Goal: Check status: Check status

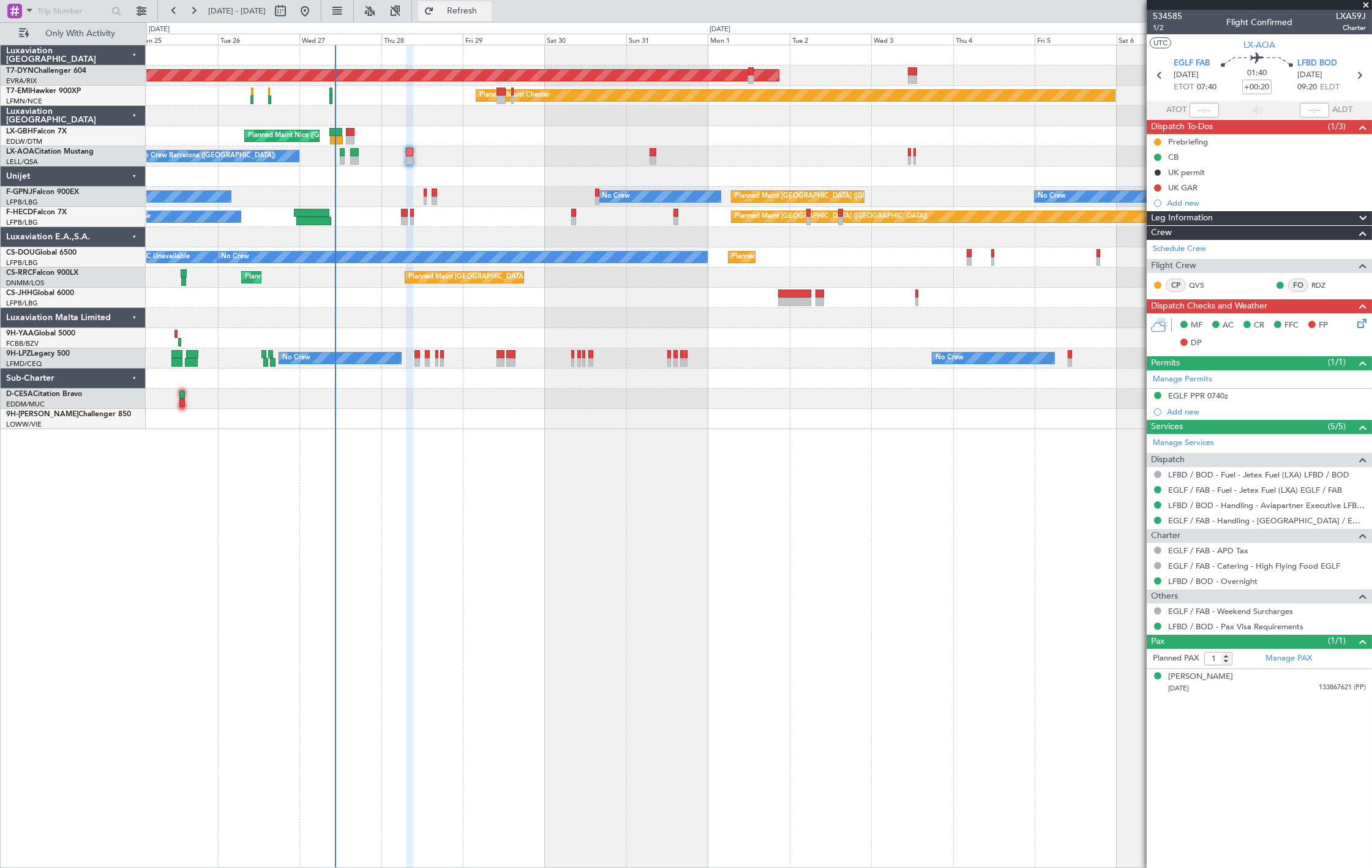
click at [491, 2] on button "Refresh" at bounding box center [455, 11] width 74 height 20
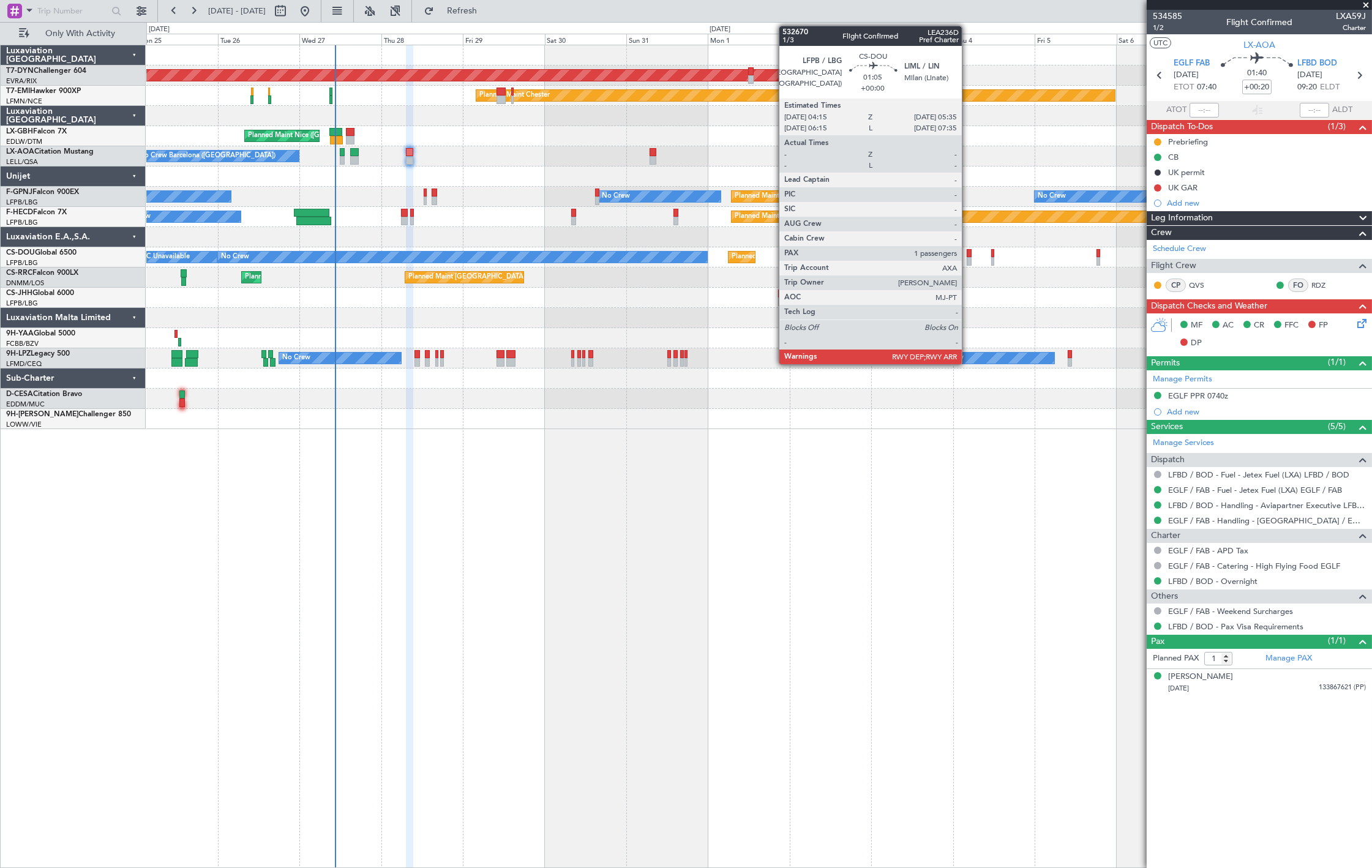
click at [968, 258] on div at bounding box center [969, 261] width 5 height 9
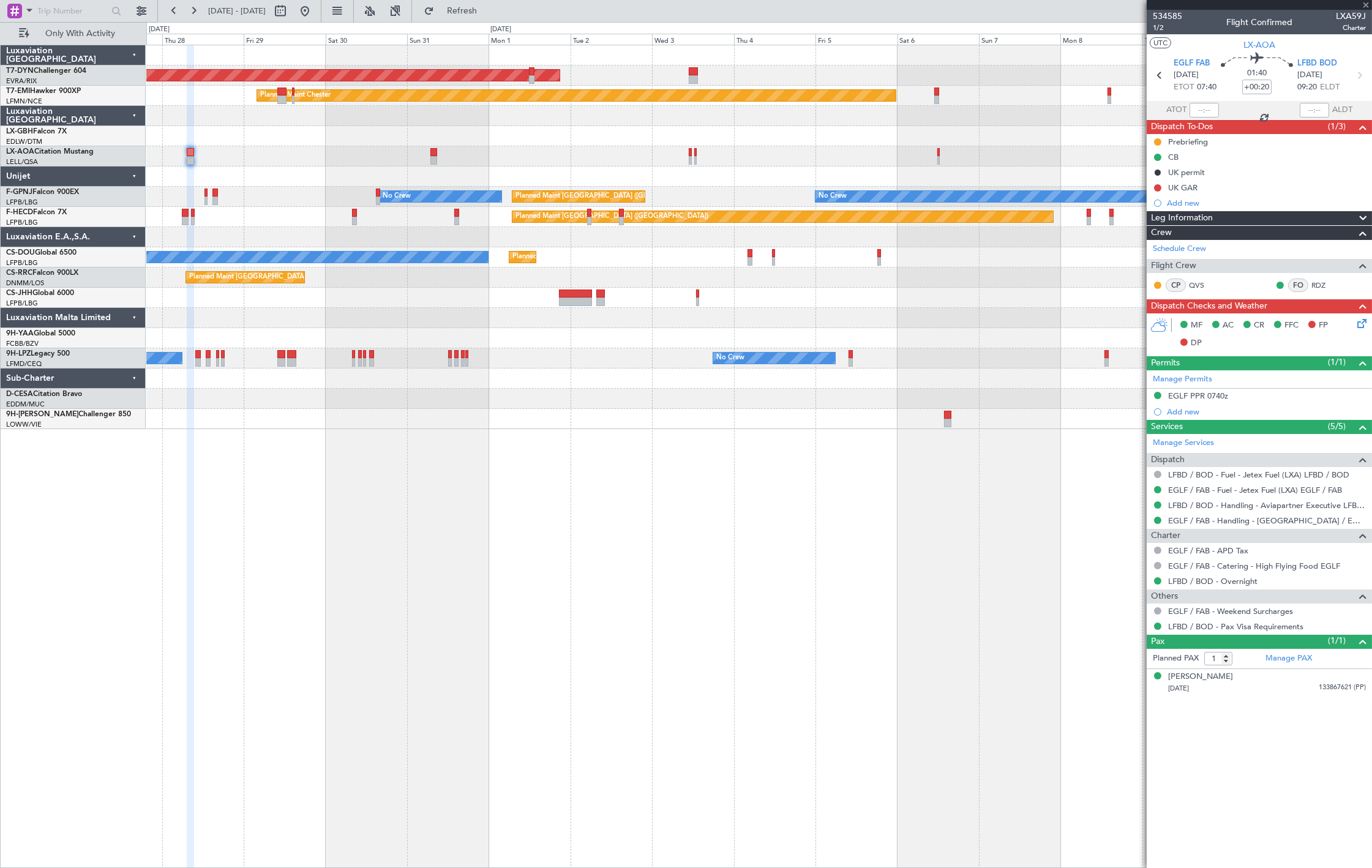
click at [542, 340] on div "AOG Maint Riga (Riga Intl) Planned Maint [PERSON_NAME] [GEOGRAPHIC_DATA] ([GEOG…" at bounding box center [759, 237] width 1225 height 384
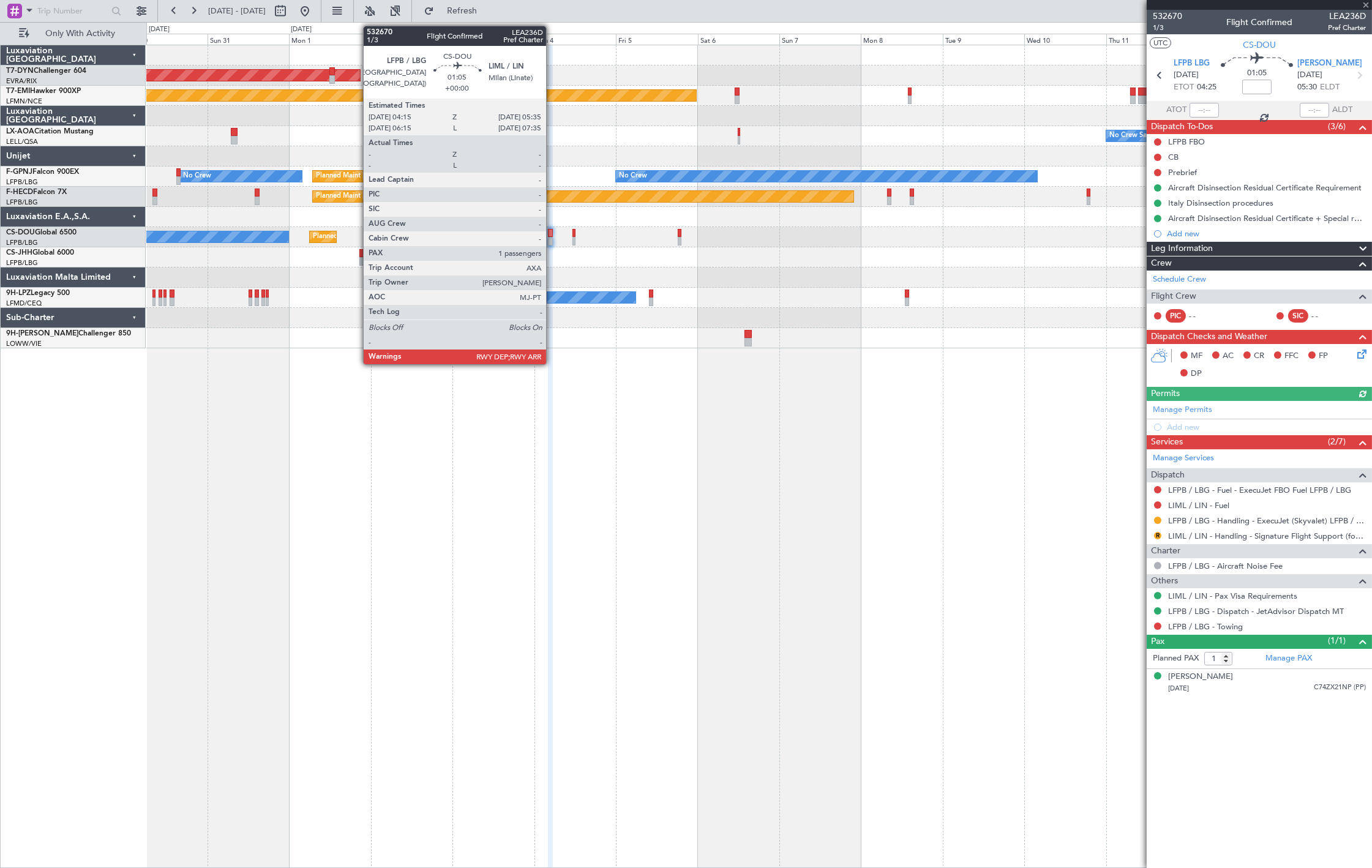
click at [552, 239] on div at bounding box center [550, 241] width 5 height 9
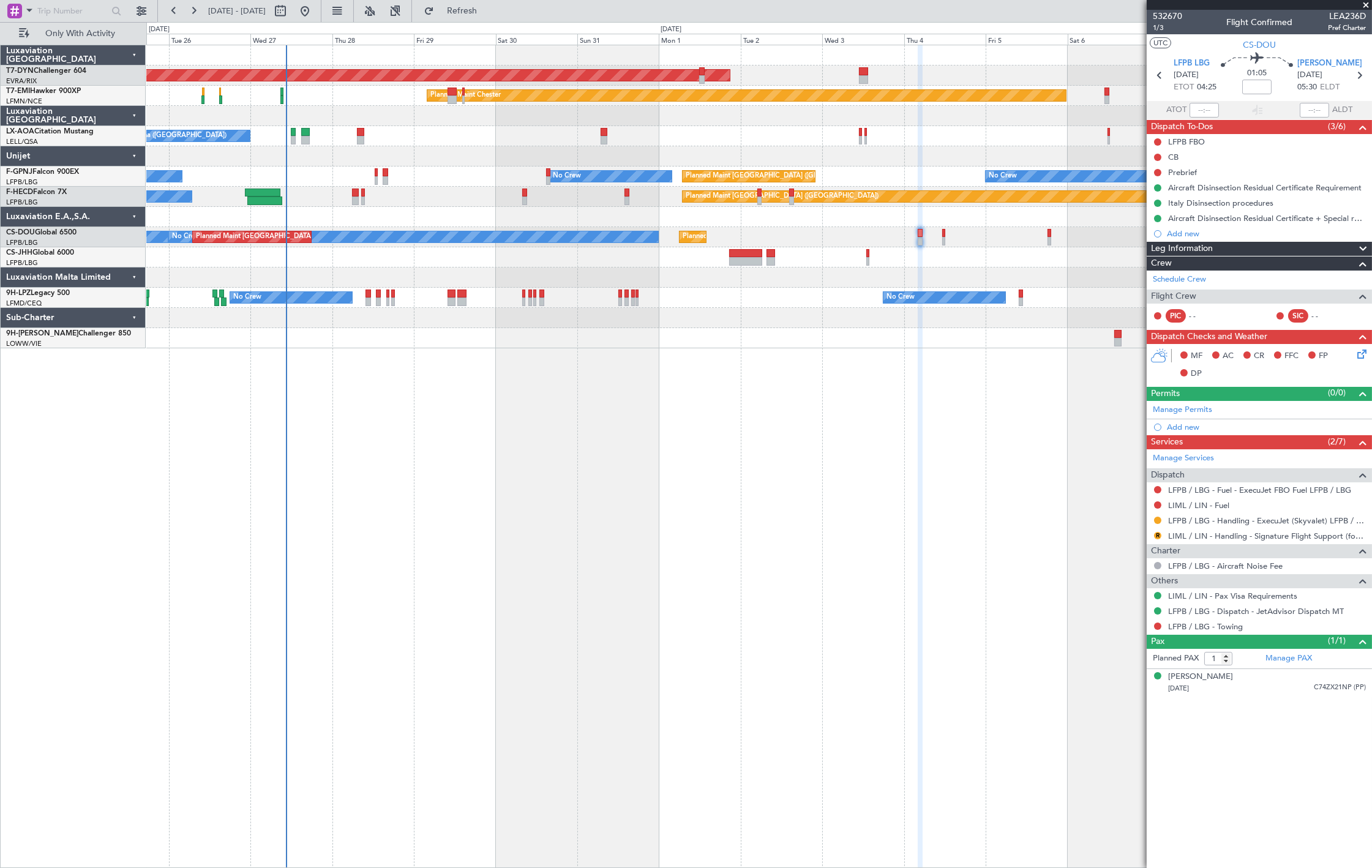
click at [997, 243] on div "No Crew Planned Maint [GEOGRAPHIC_DATA] ([GEOGRAPHIC_DATA]) Planned Maint [GEOG…" at bounding box center [759, 237] width 1225 height 20
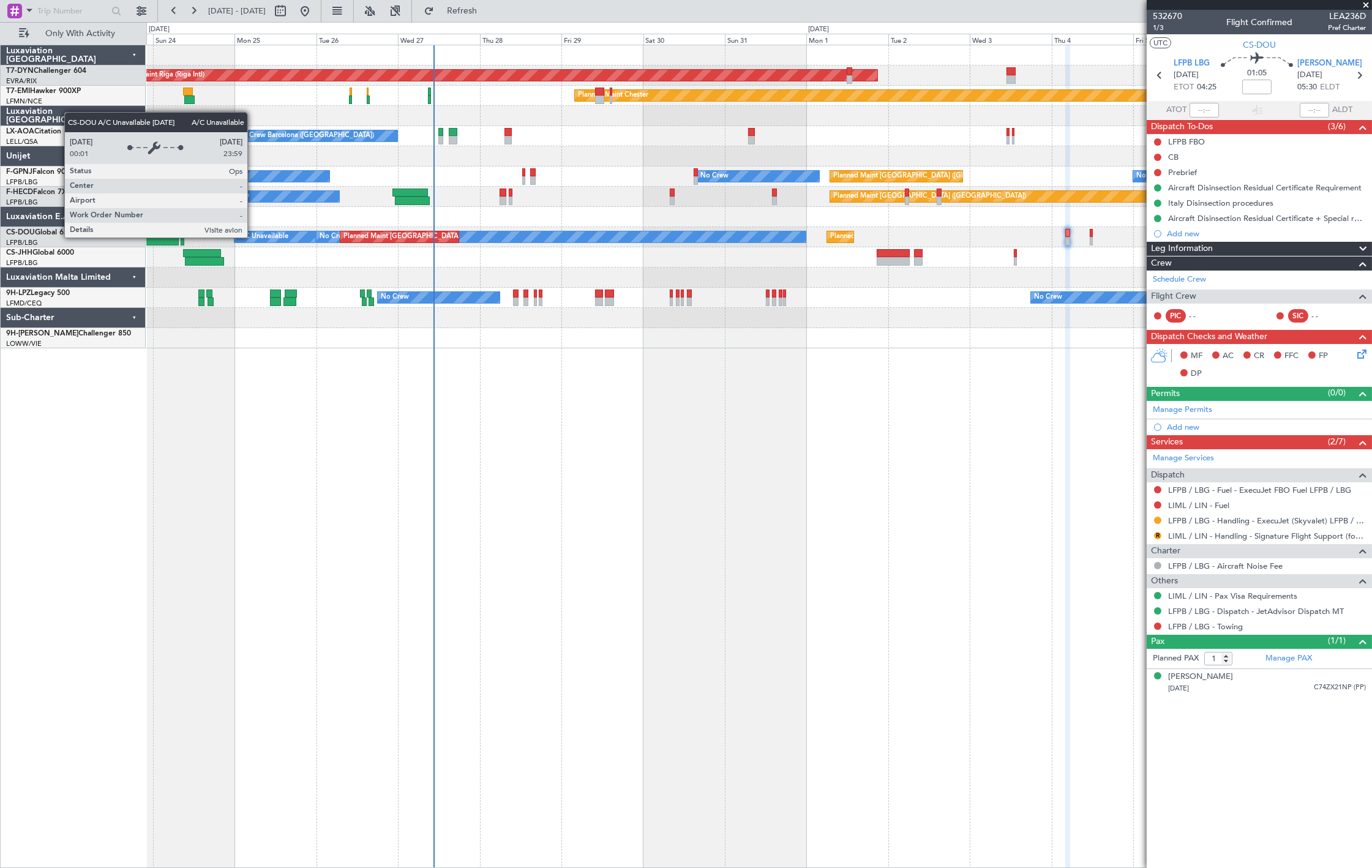
click at [288, 237] on div "A/C Unavailable" at bounding box center [263, 237] width 51 height 18
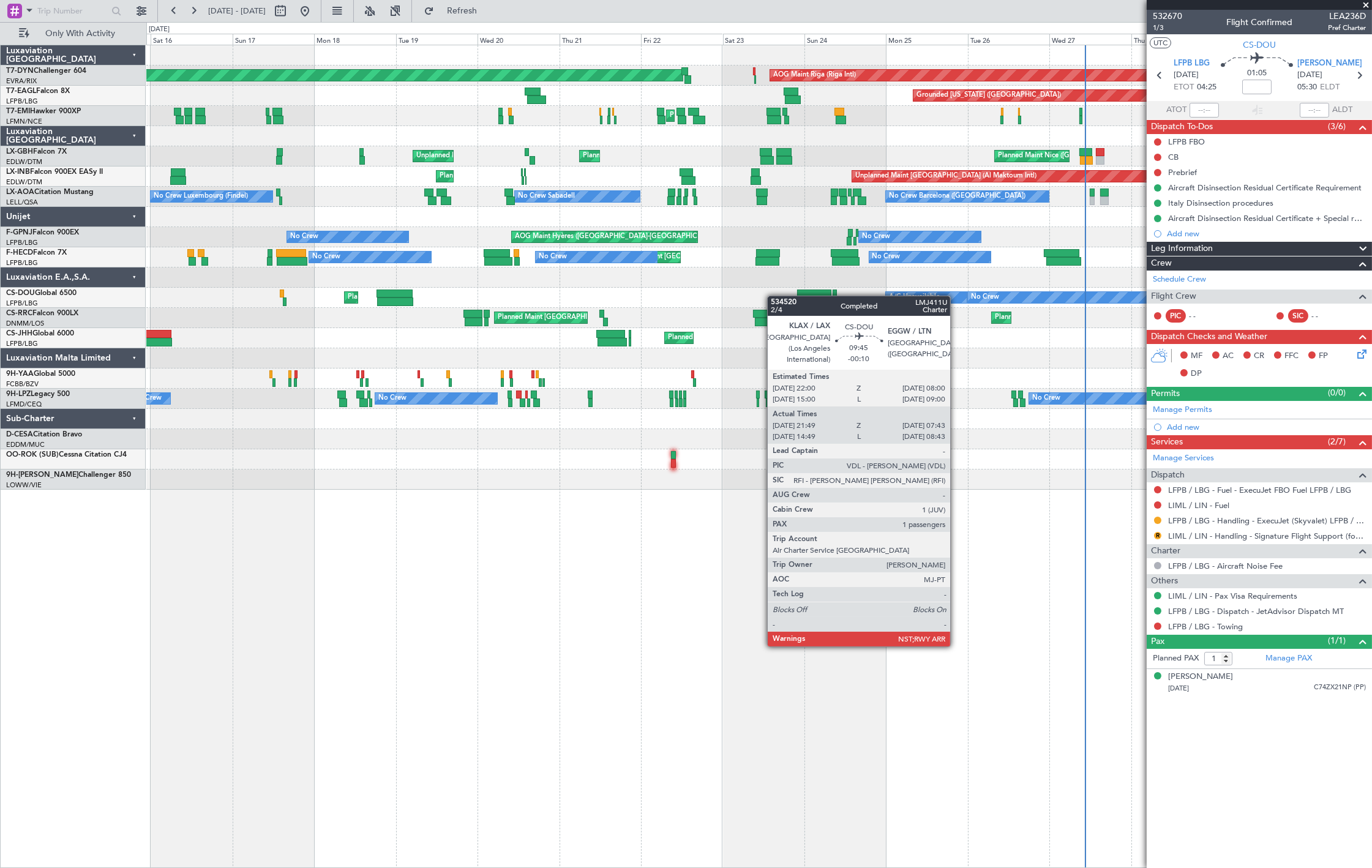
click at [788, 296] on div "Planned Maint [GEOGRAPHIC_DATA] ([GEOGRAPHIC_DATA]) A/C Unavailable No Crew Pla…" at bounding box center [759, 298] width 1225 height 20
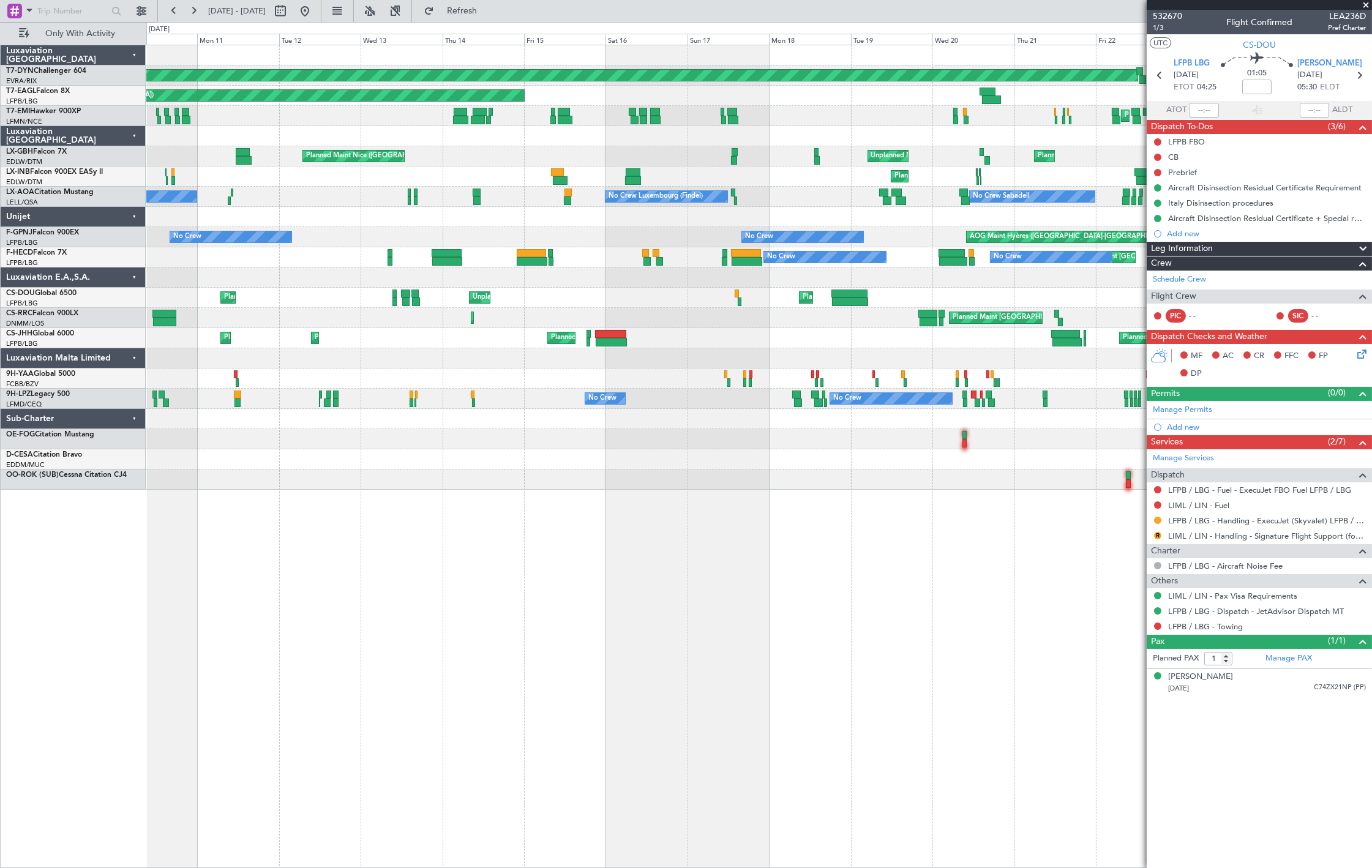
click at [742, 299] on div "A/C Unavailable Planned Maint [GEOGRAPHIC_DATA] ([GEOGRAPHIC_DATA]) Unplanned M…" at bounding box center [759, 298] width 1225 height 20
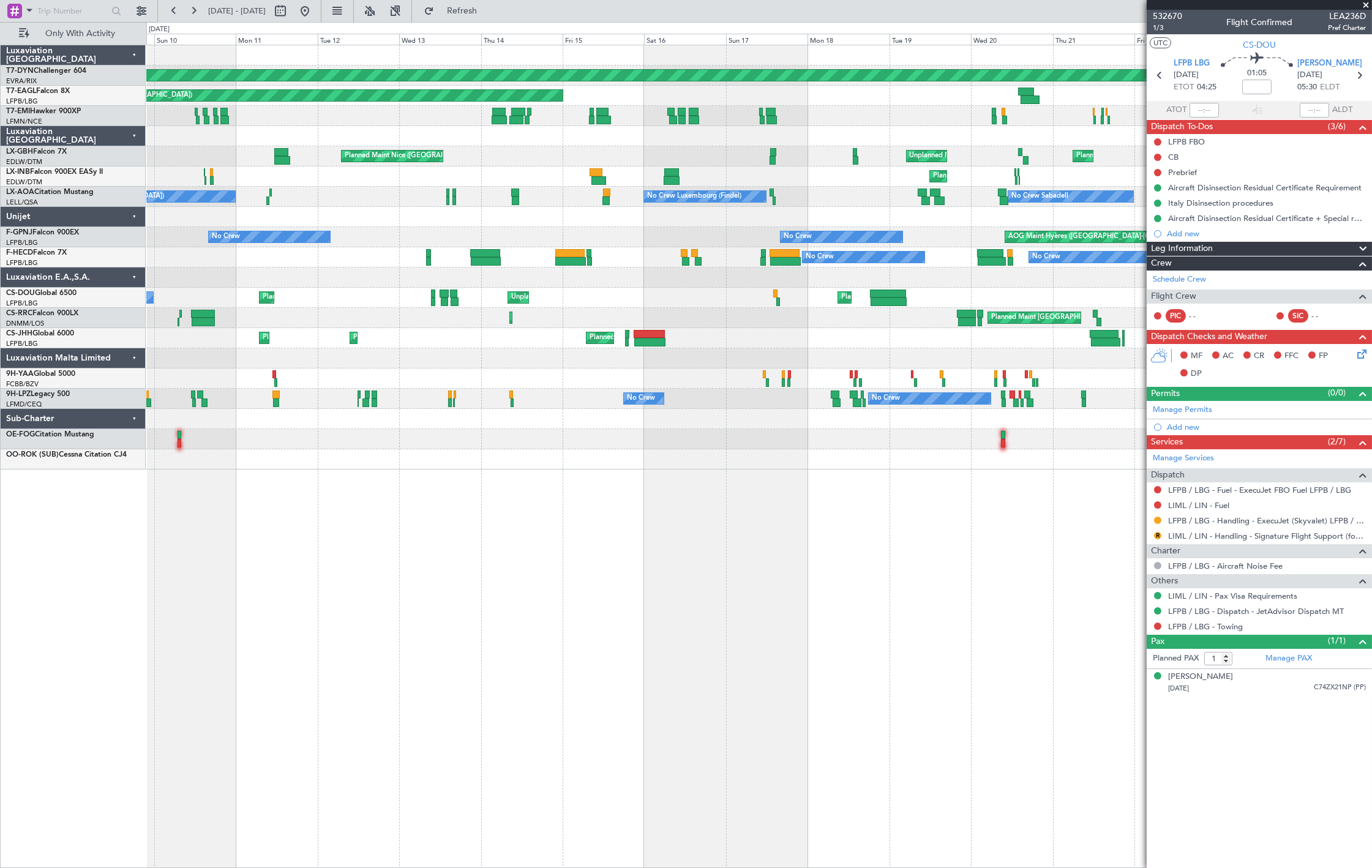
click at [575, 303] on div "No Crew Planned Maint [GEOGRAPHIC_DATA] ([GEOGRAPHIC_DATA]) Unplanned Maint [GE…" at bounding box center [759, 298] width 1225 height 20
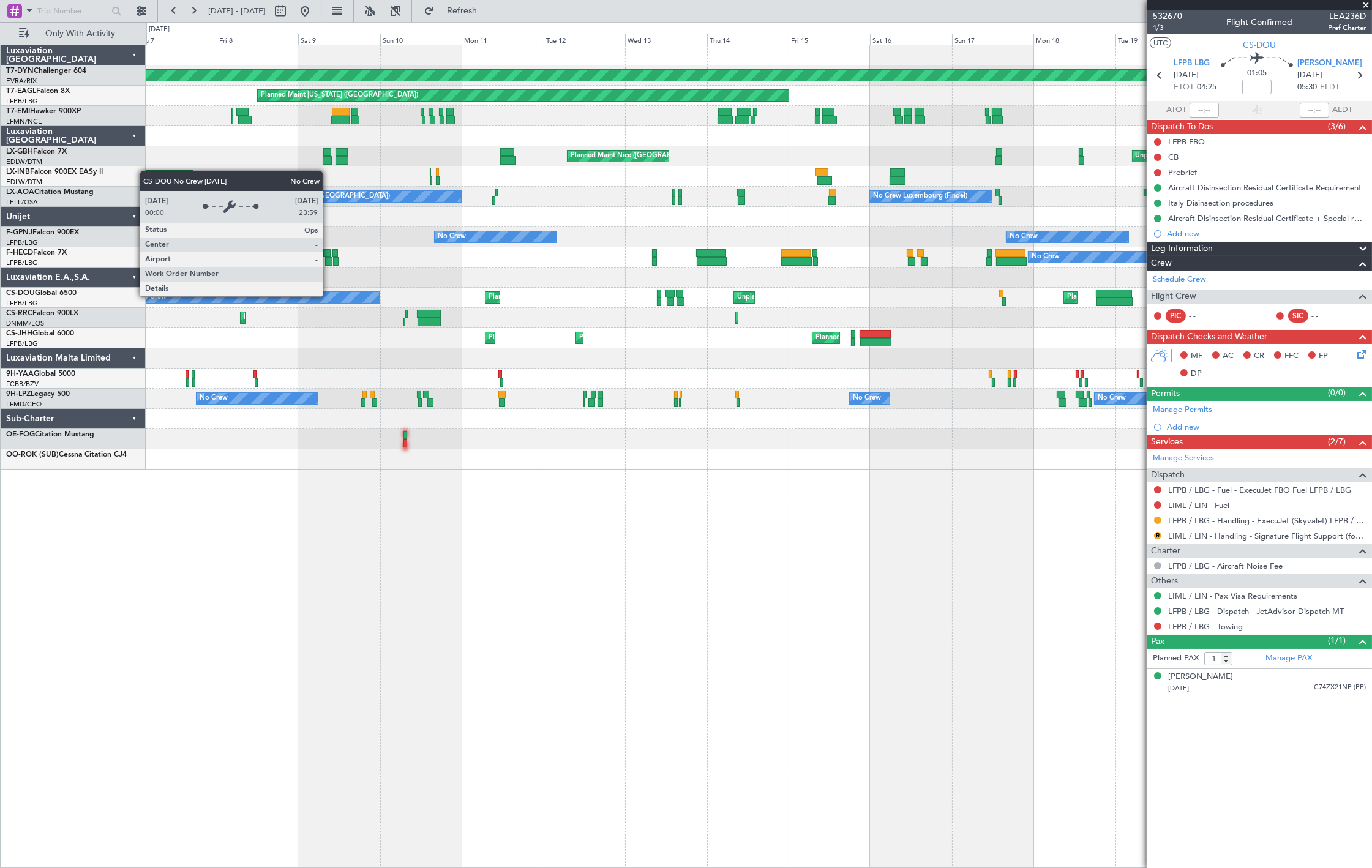
click at [380, 296] on div "No Crew" at bounding box center [257, 297] width 245 height 11
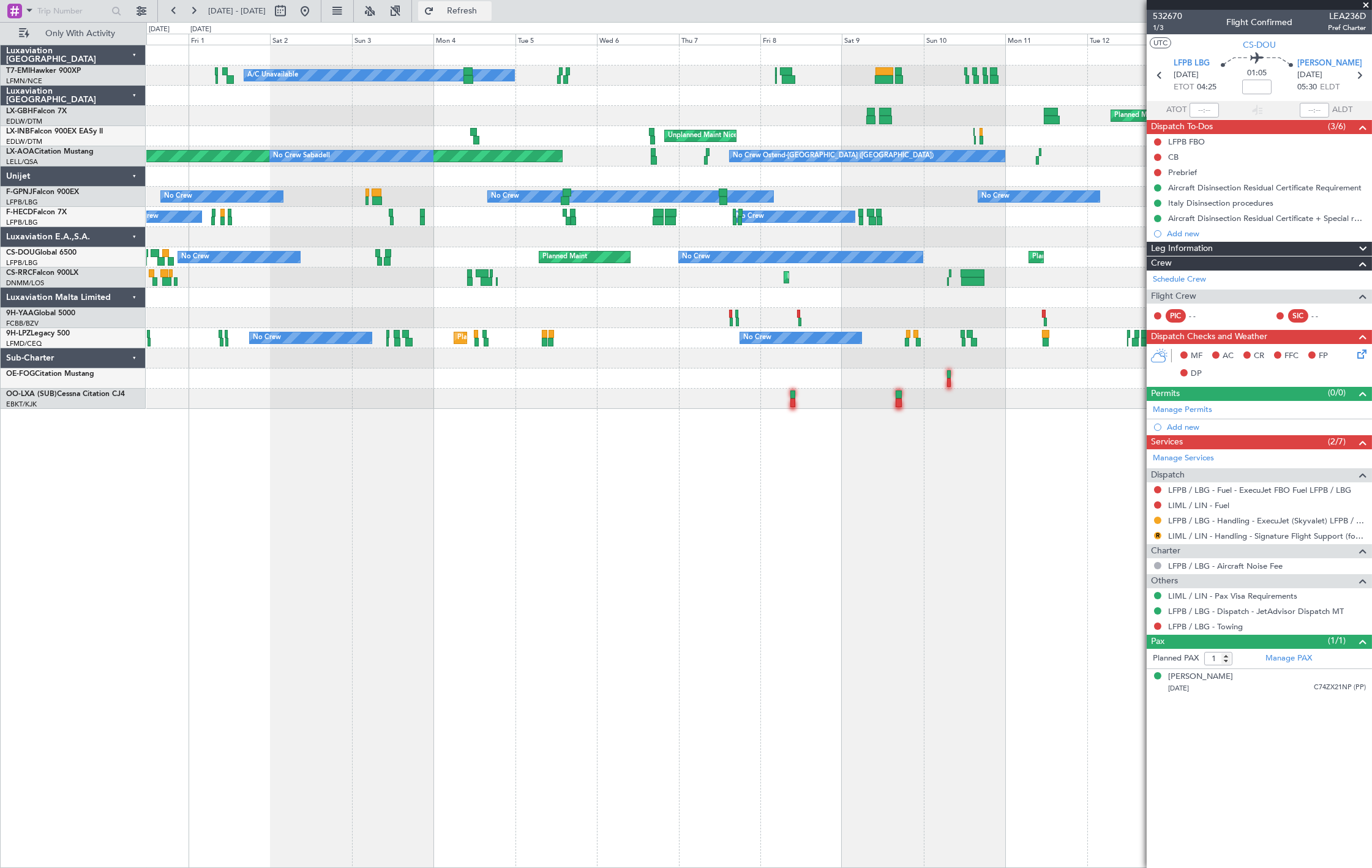
click at [491, 15] on button "Refresh" at bounding box center [455, 11] width 74 height 20
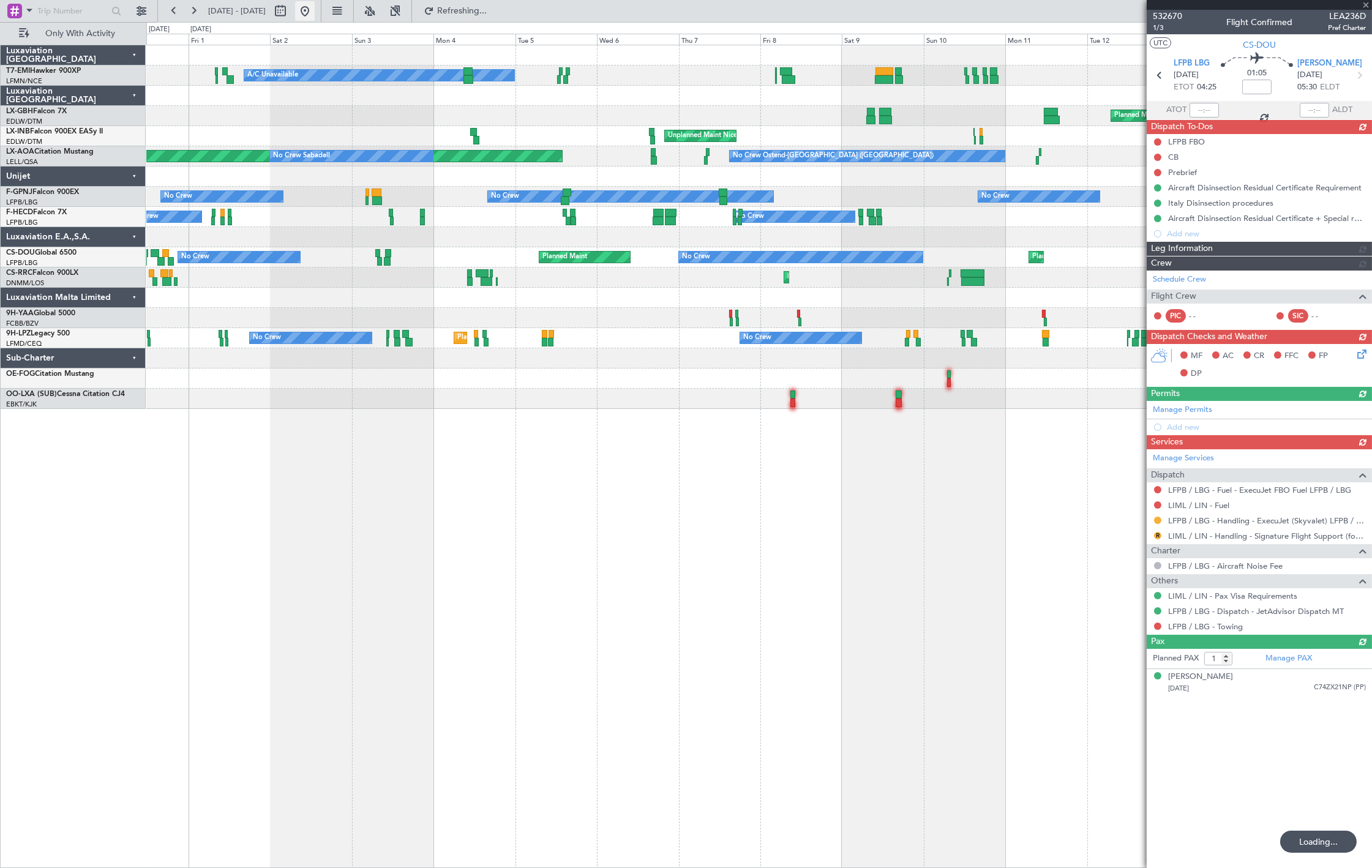
click at [315, 10] on button at bounding box center [304, 11] width 20 height 20
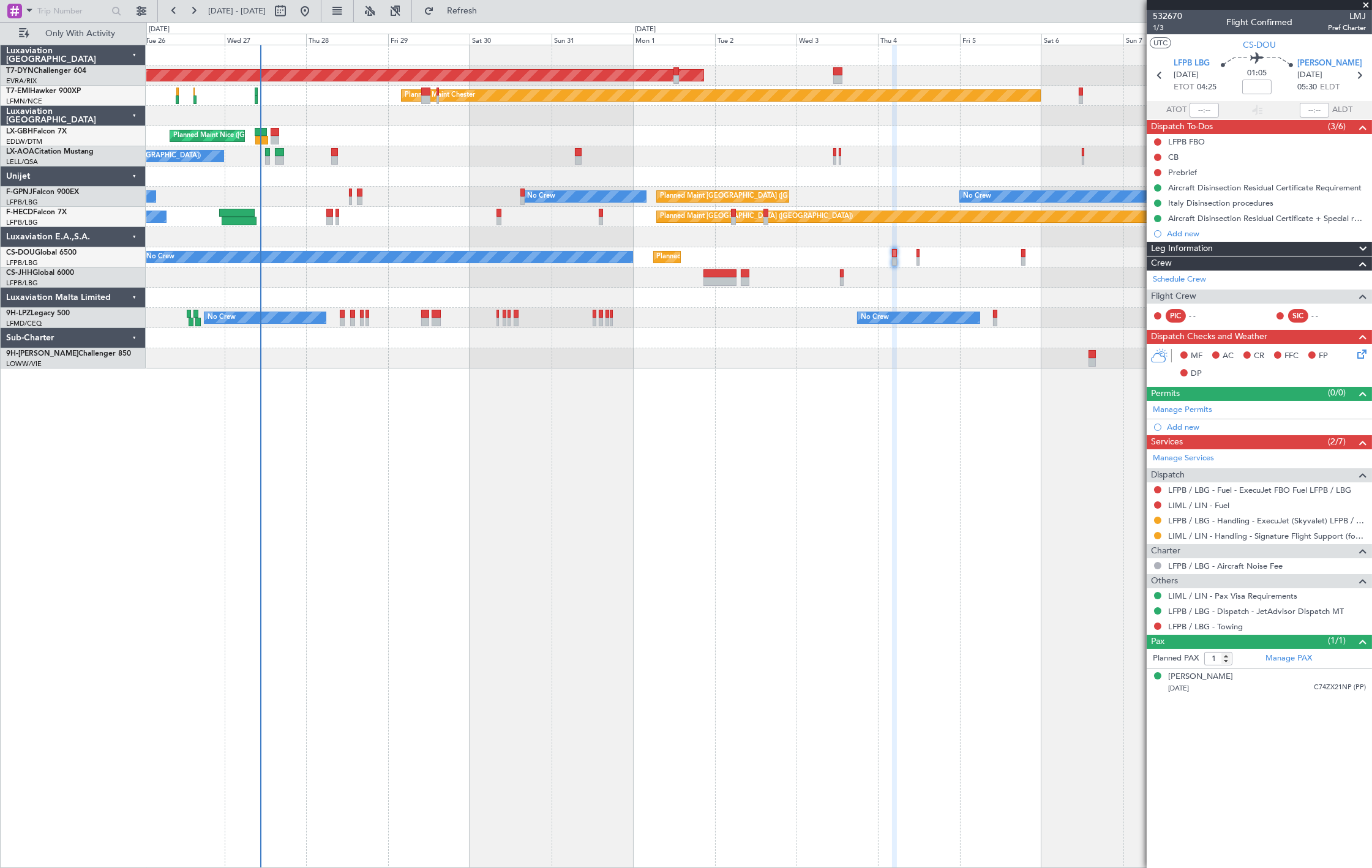
click at [892, 253] on div at bounding box center [894, 253] width 5 height 9
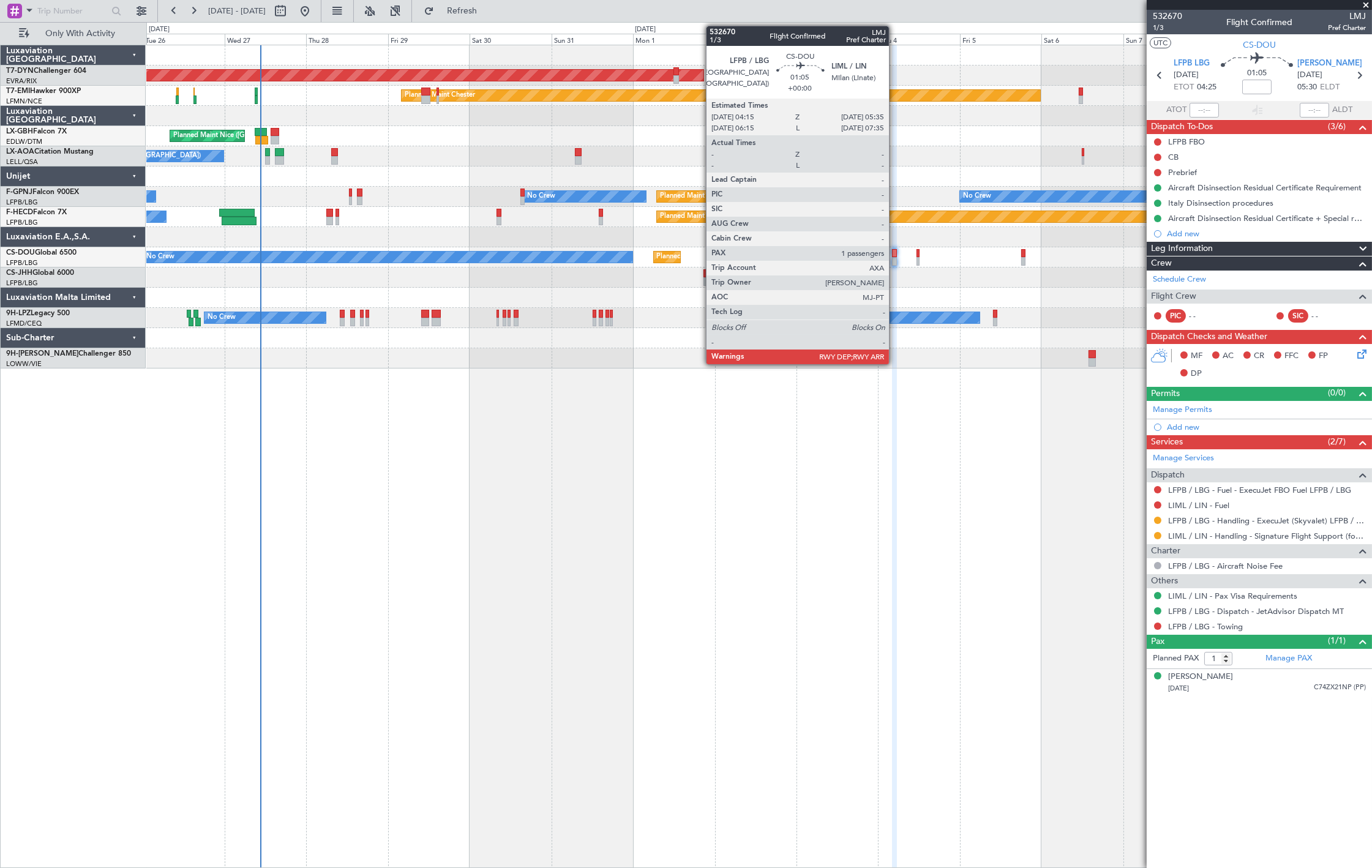
click at [895, 253] on div at bounding box center [894, 253] width 5 height 9
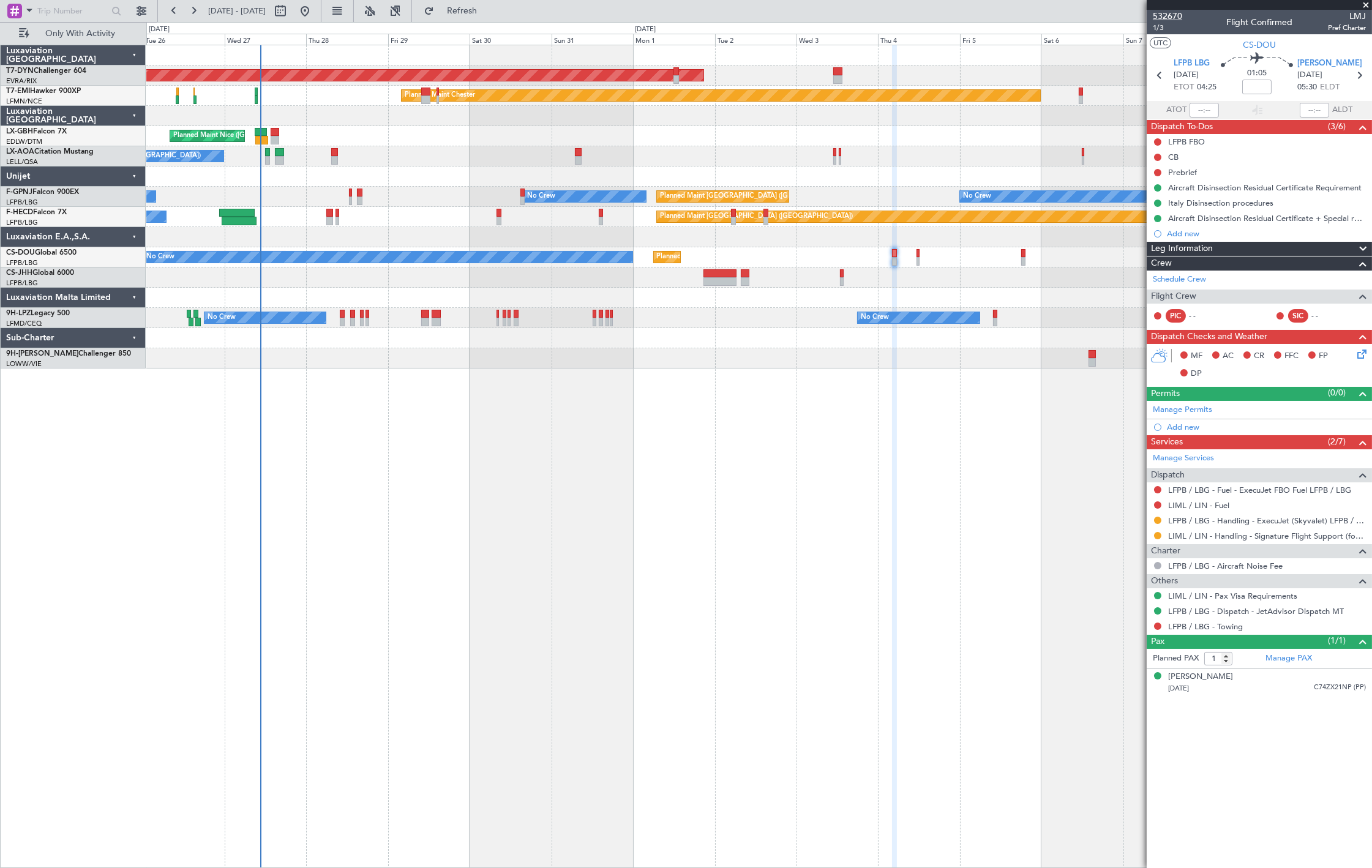
click at [1177, 13] on span "532670" at bounding box center [1168, 16] width 29 height 13
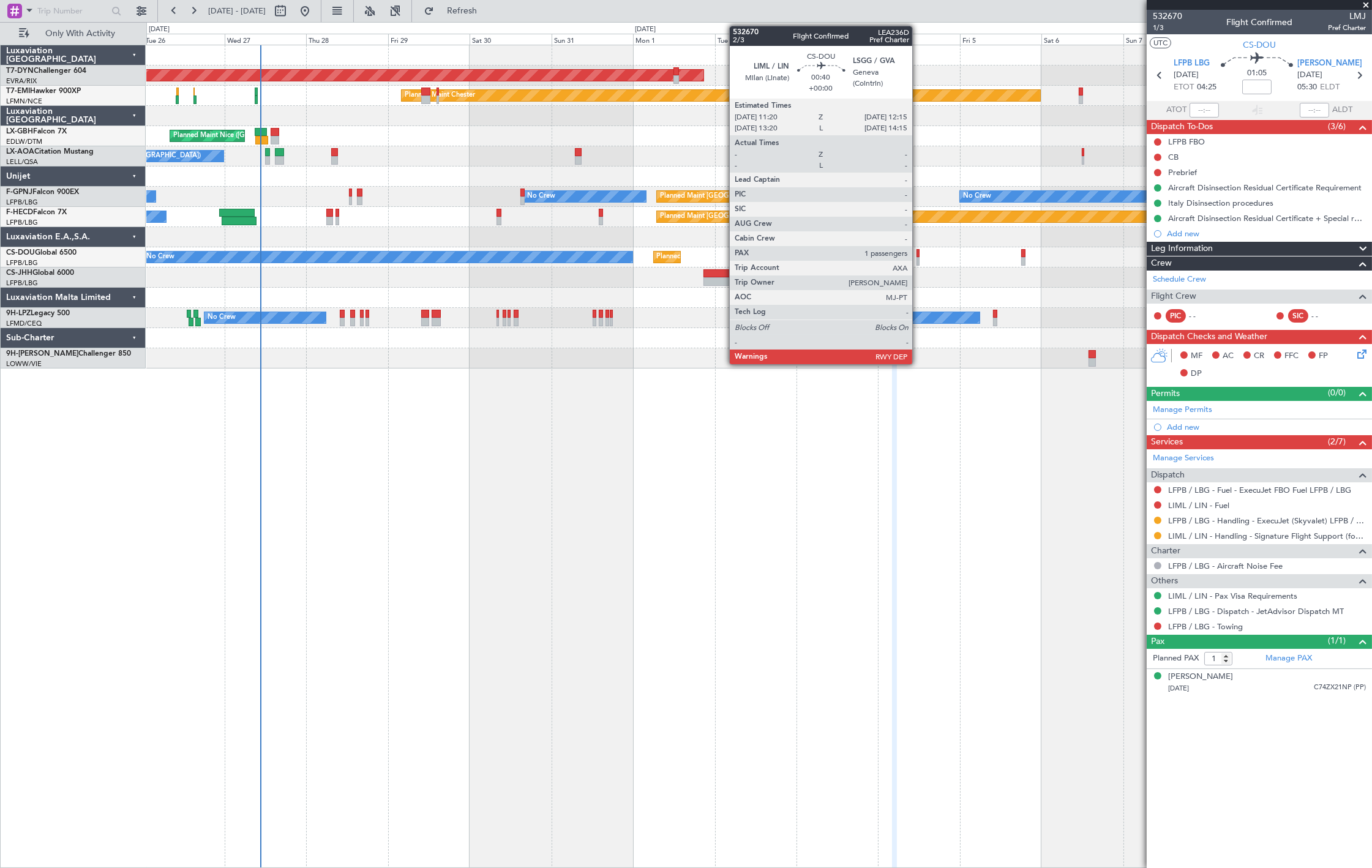
click at [919, 259] on div at bounding box center [918, 261] width 4 height 9
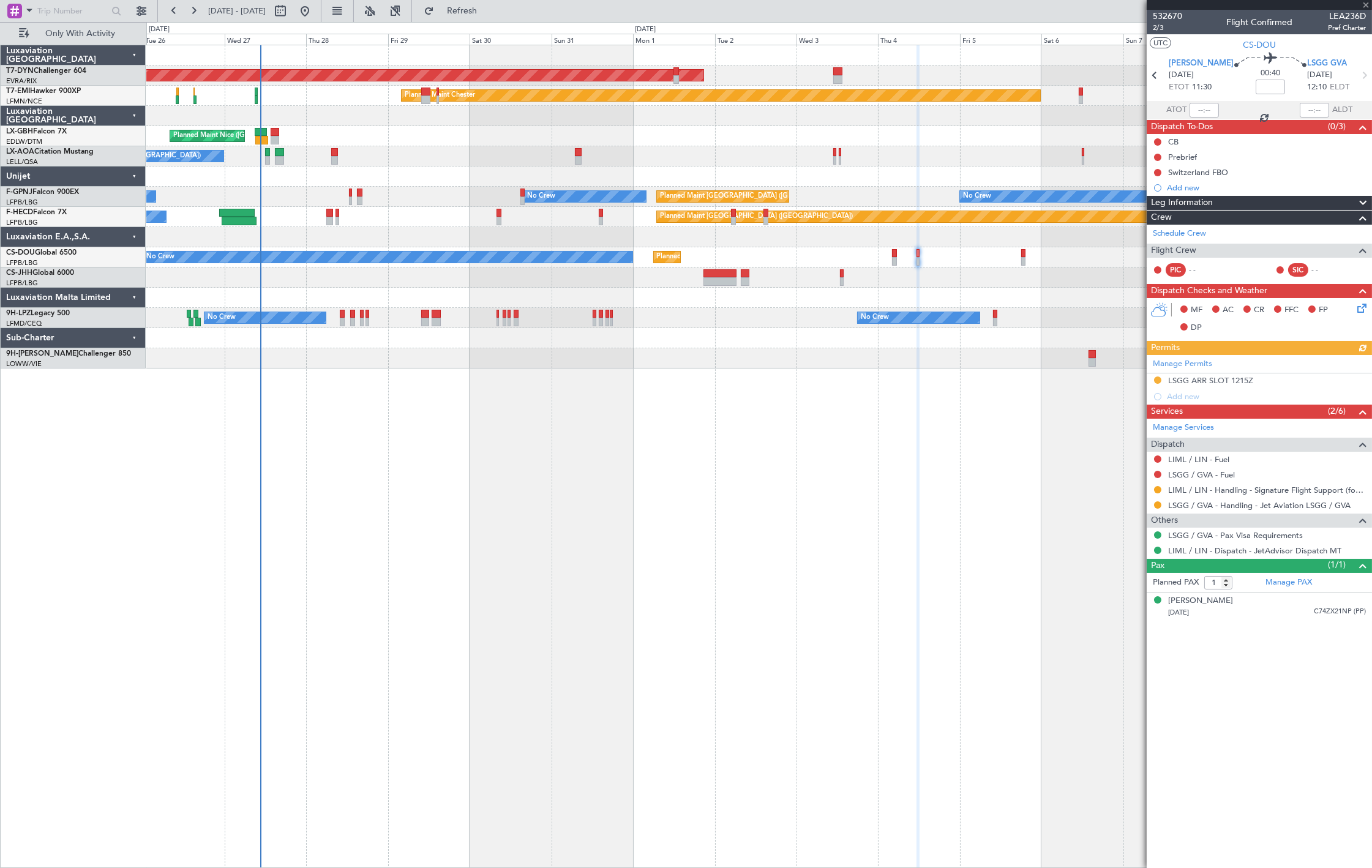
click at [632, 256] on div "No Crew" at bounding box center [388, 257] width 489 height 11
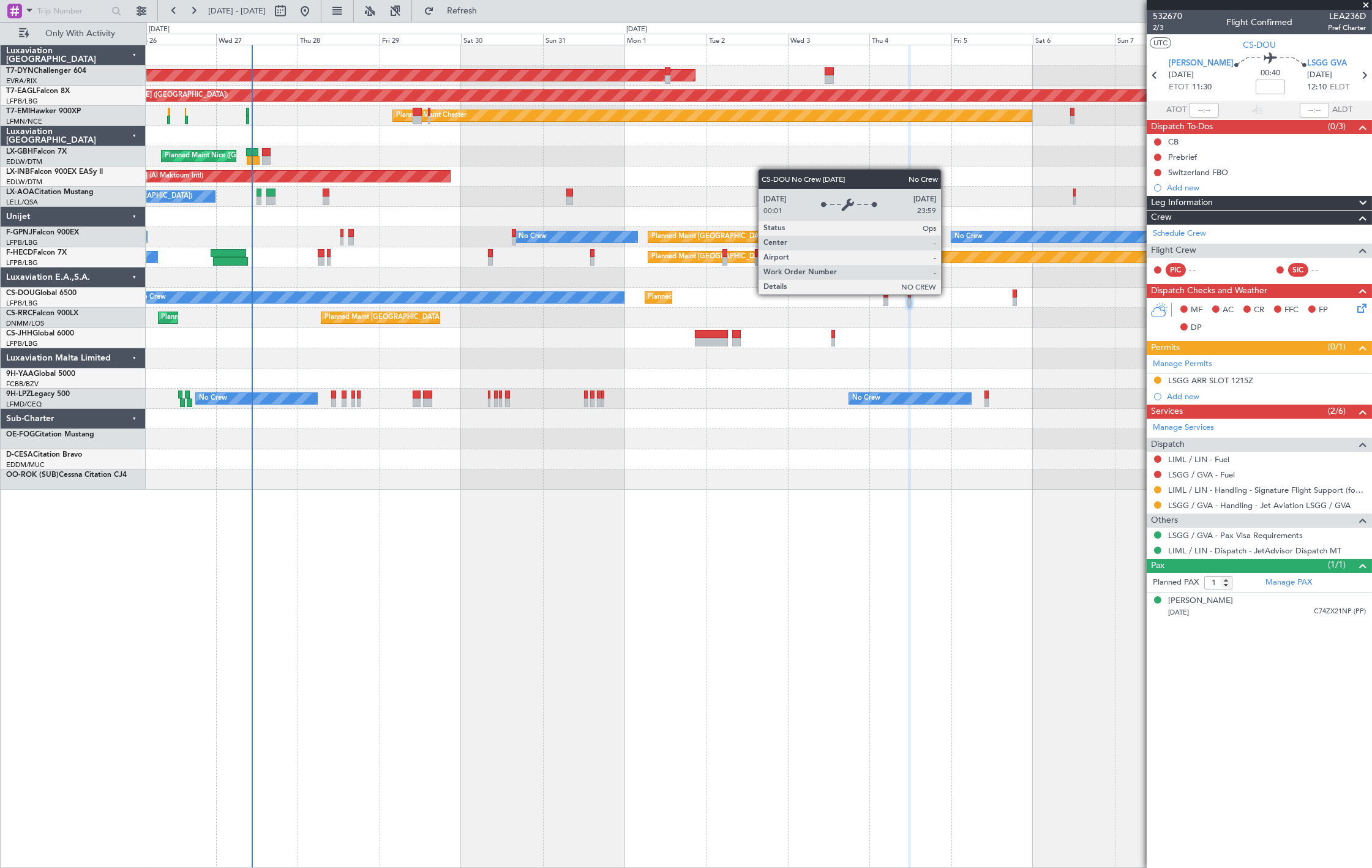
click at [328, 291] on div "No Crew" at bounding box center [380, 297] width 491 height 12
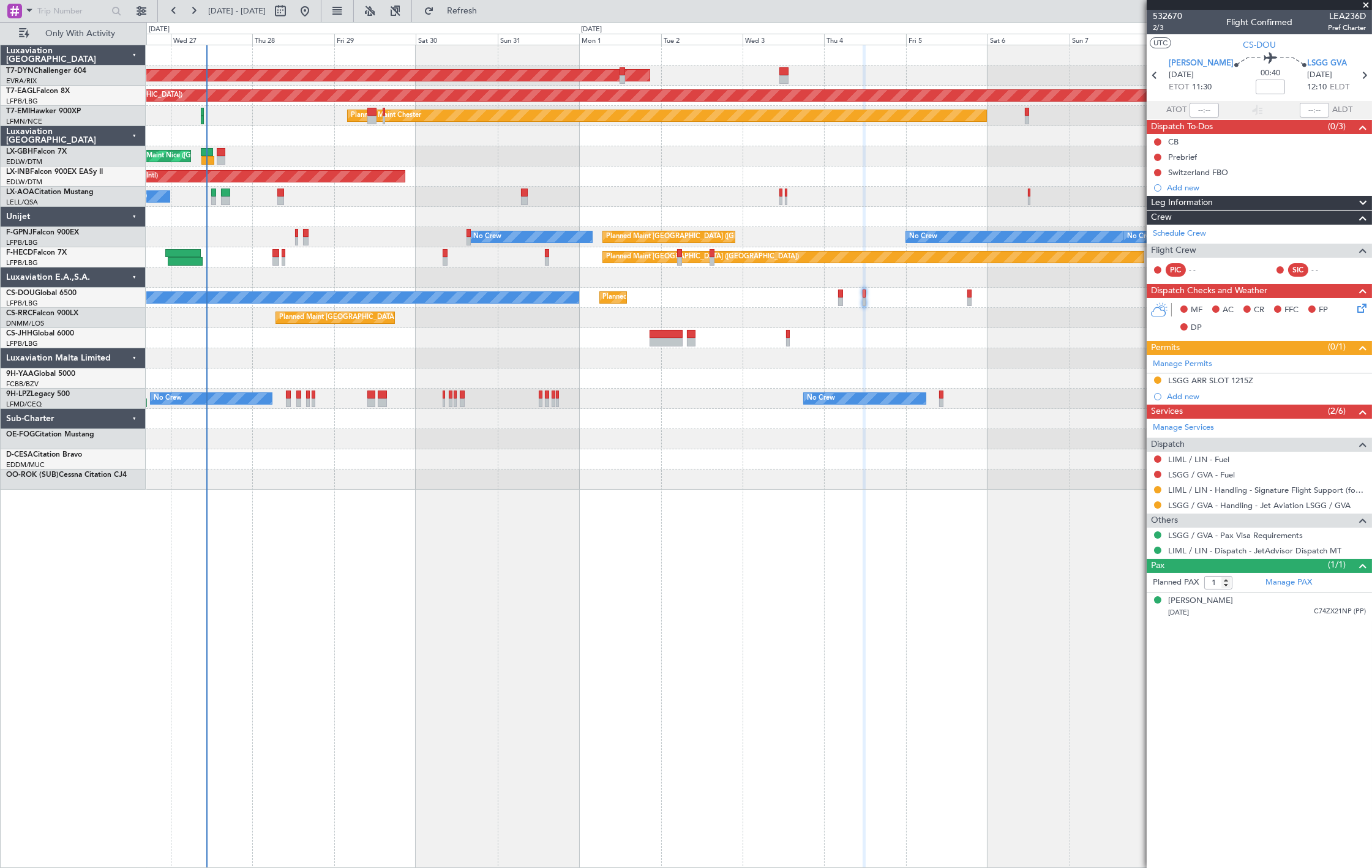
click at [737, 288] on div "AOG Maint Riga (Riga Intl) Grounded [US_STATE] ([GEOGRAPHIC_DATA]) Planned Main…" at bounding box center [759, 267] width 1225 height 445
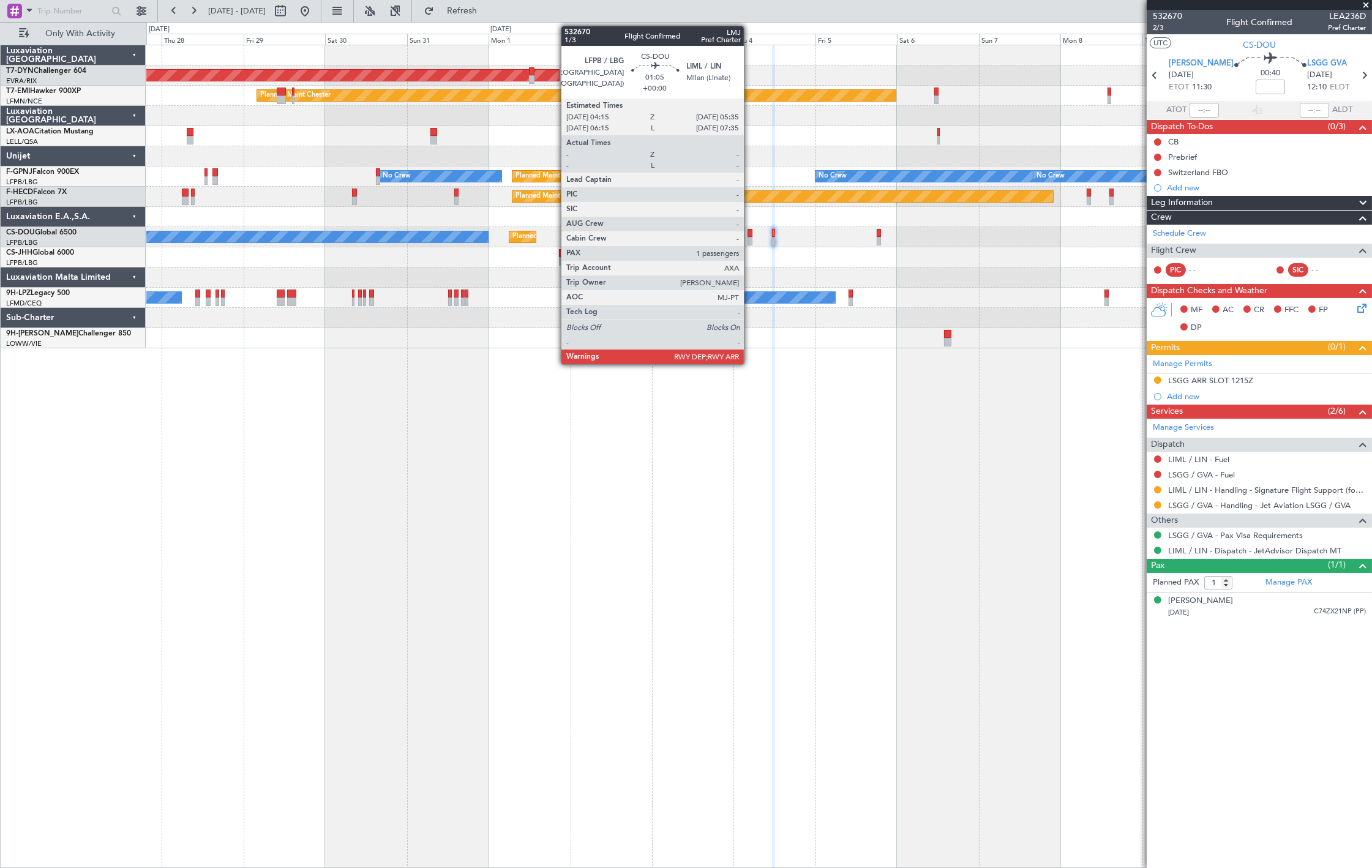
click at [750, 231] on div at bounding box center [750, 234] width 5 height 9
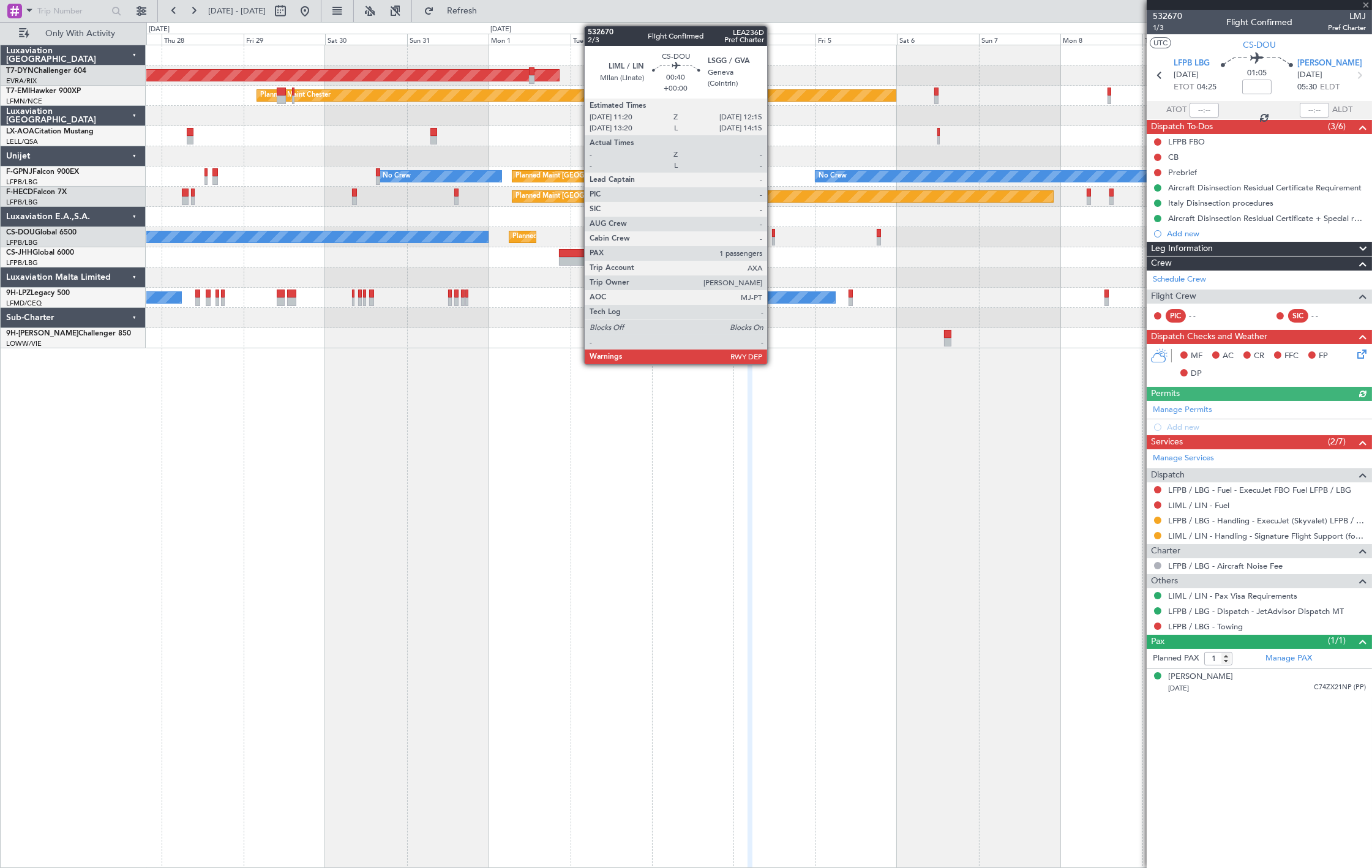
click at [773, 240] on div at bounding box center [773, 241] width 4 height 9
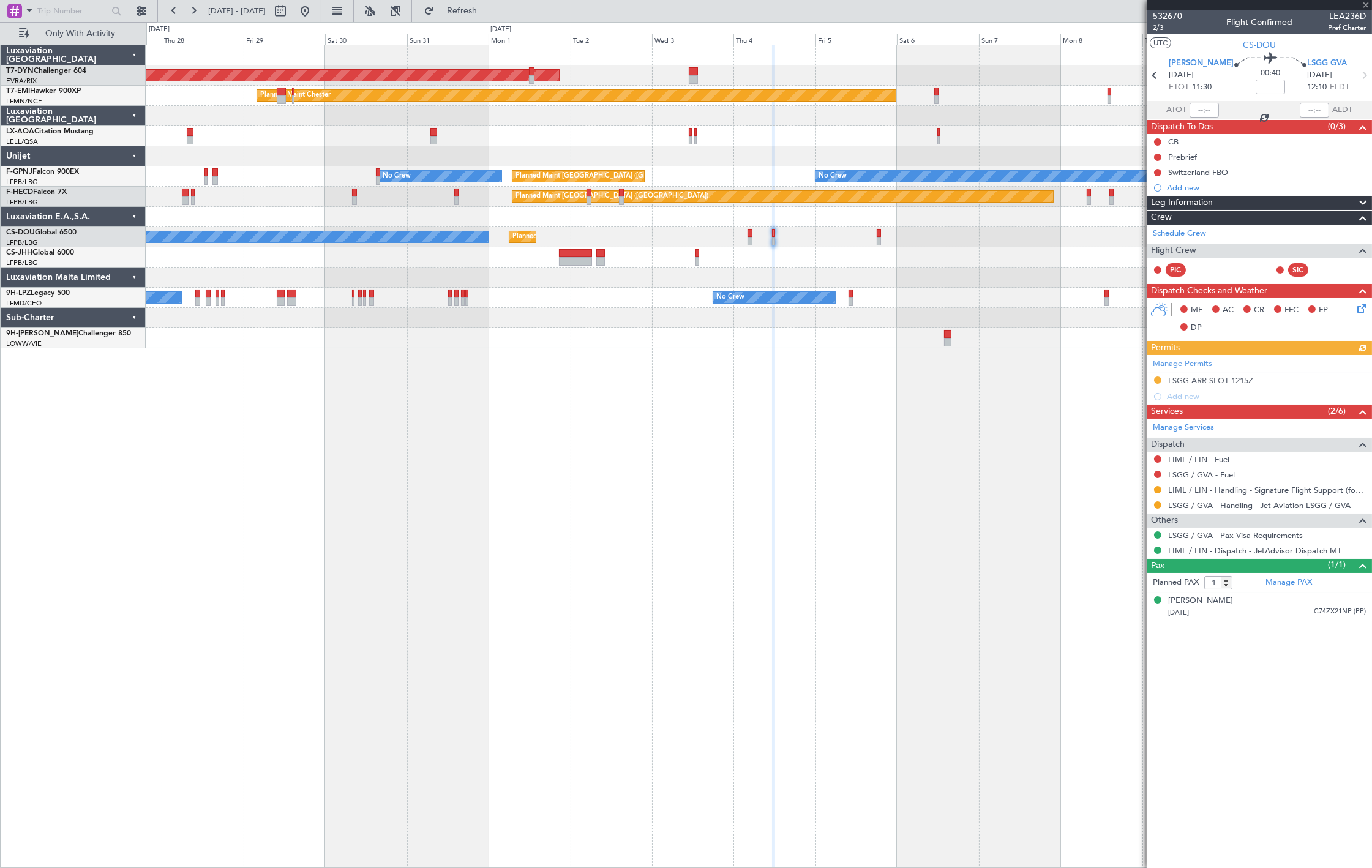
click at [1352, 13] on span "LEA236D" at bounding box center [1347, 16] width 38 height 13
copy span "LEA236D"
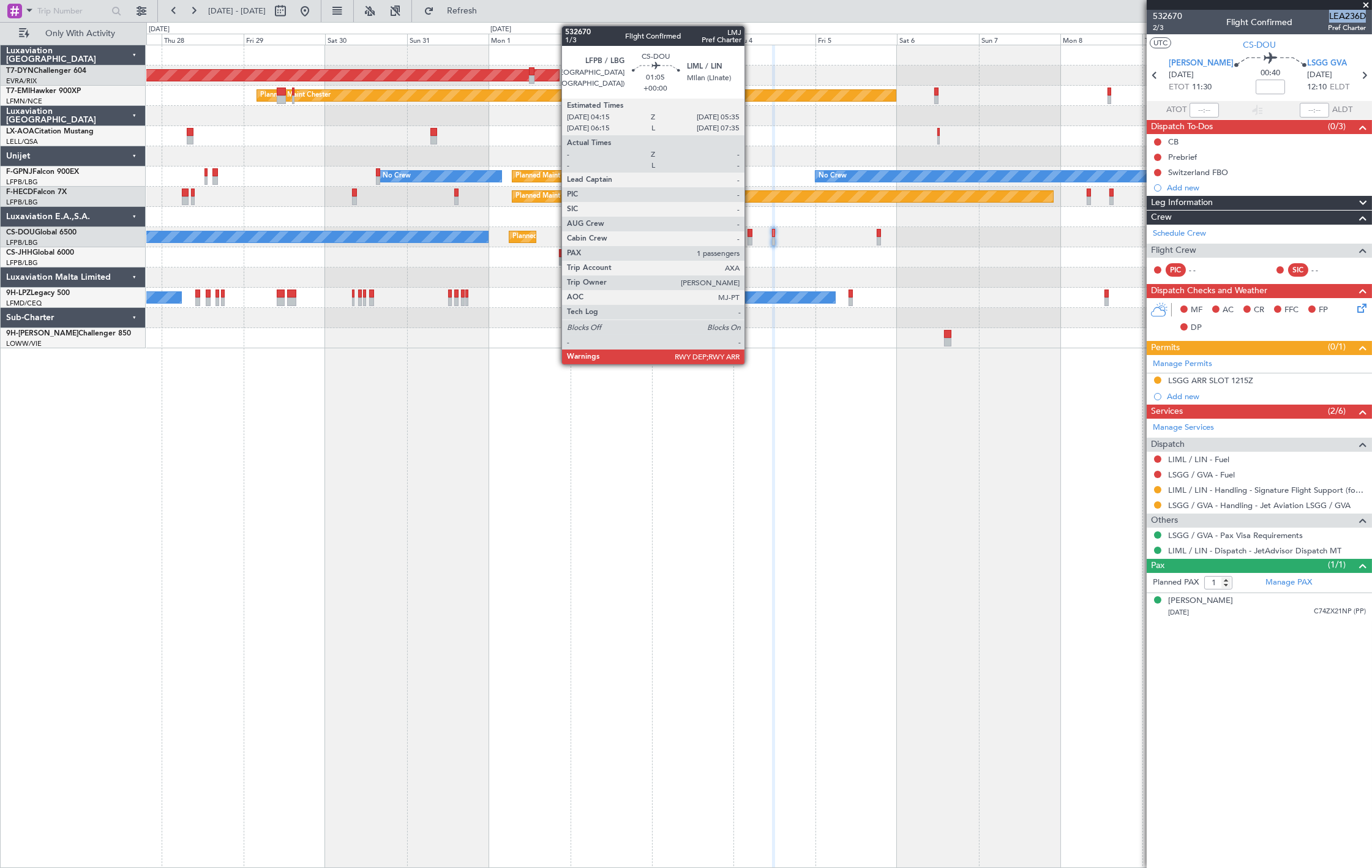
click at [751, 237] on div at bounding box center [750, 241] width 5 height 9
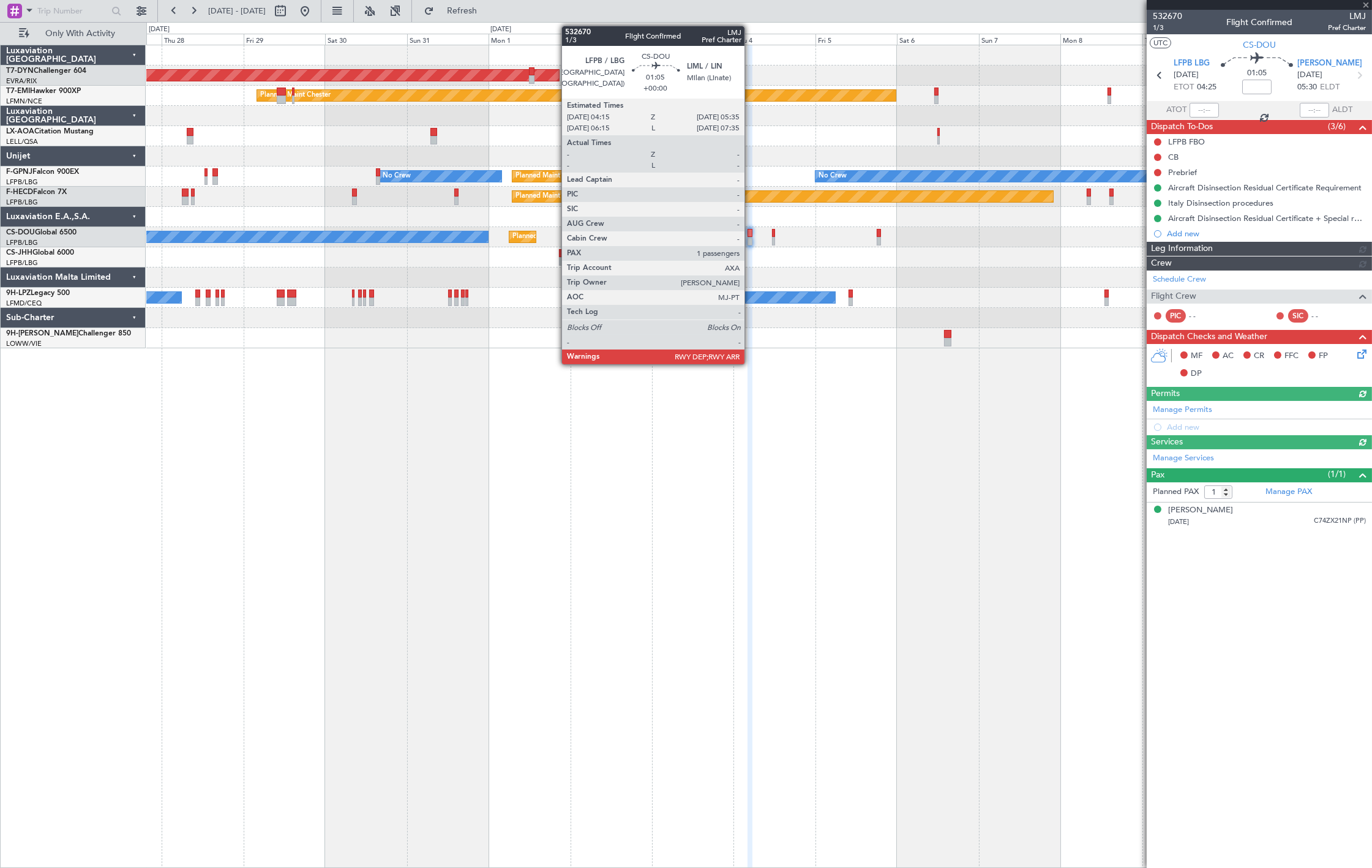
click at [751, 237] on div at bounding box center [750, 234] width 5 height 9
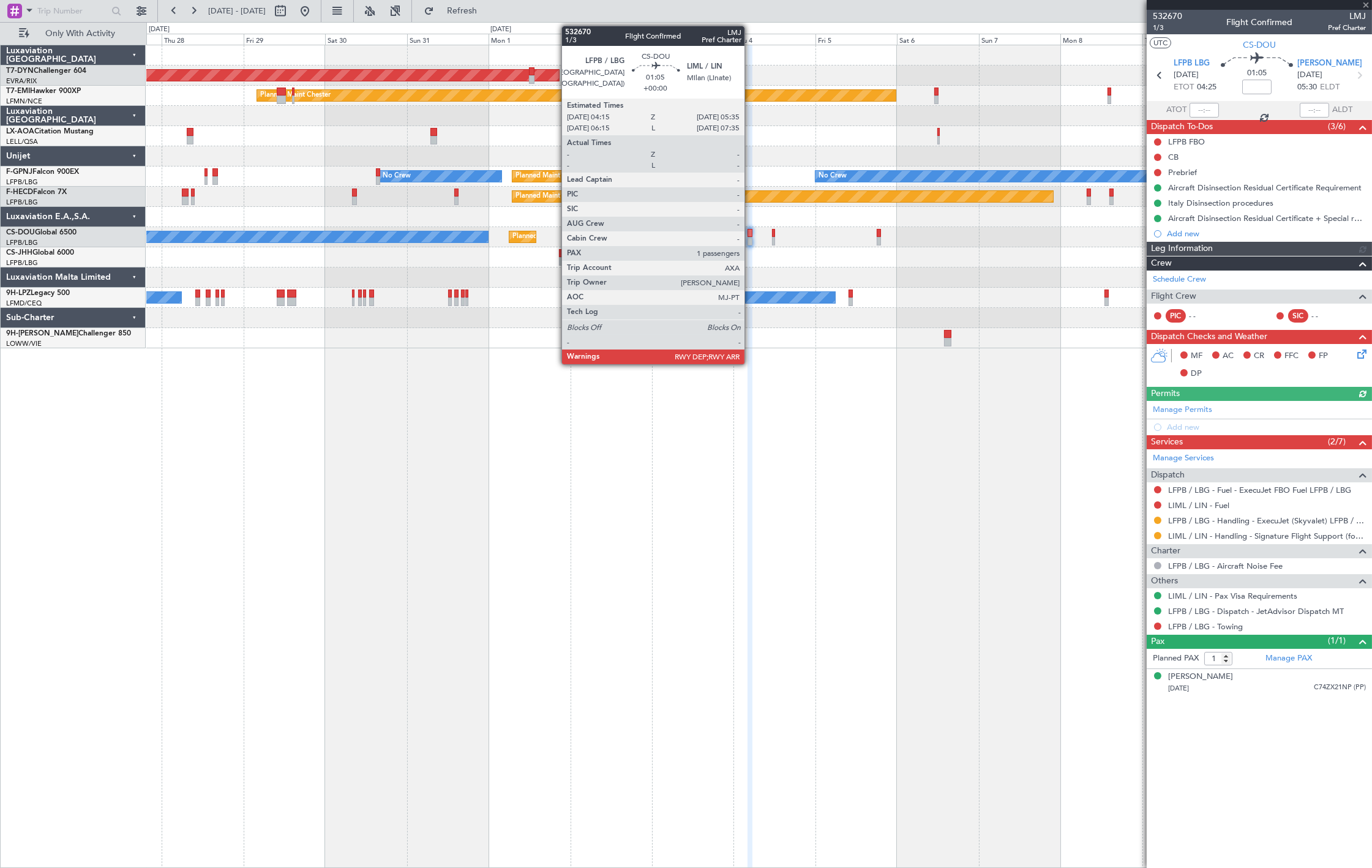
click at [751, 237] on div at bounding box center [750, 234] width 5 height 9
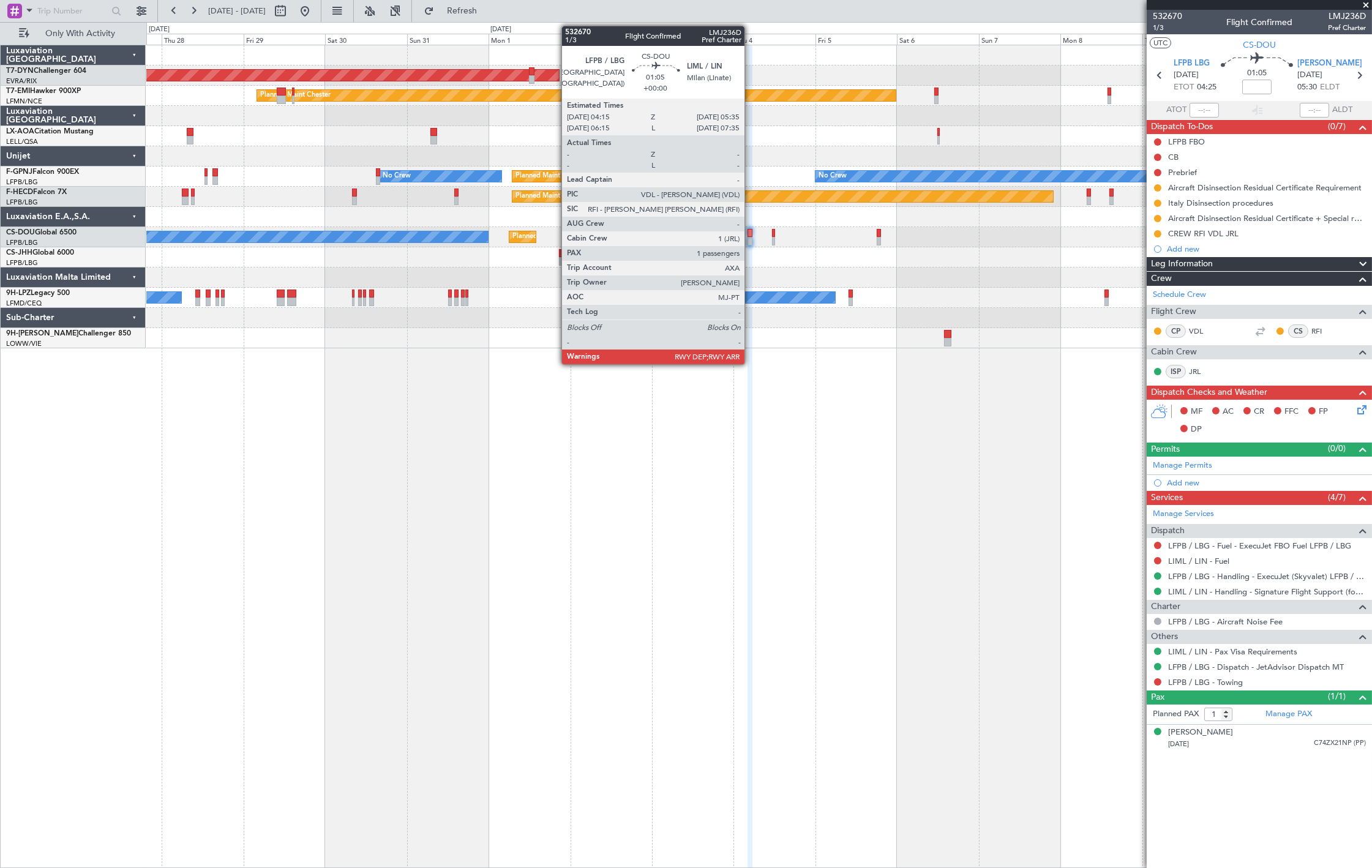
click at [751, 236] on div at bounding box center [750, 234] width 5 height 9
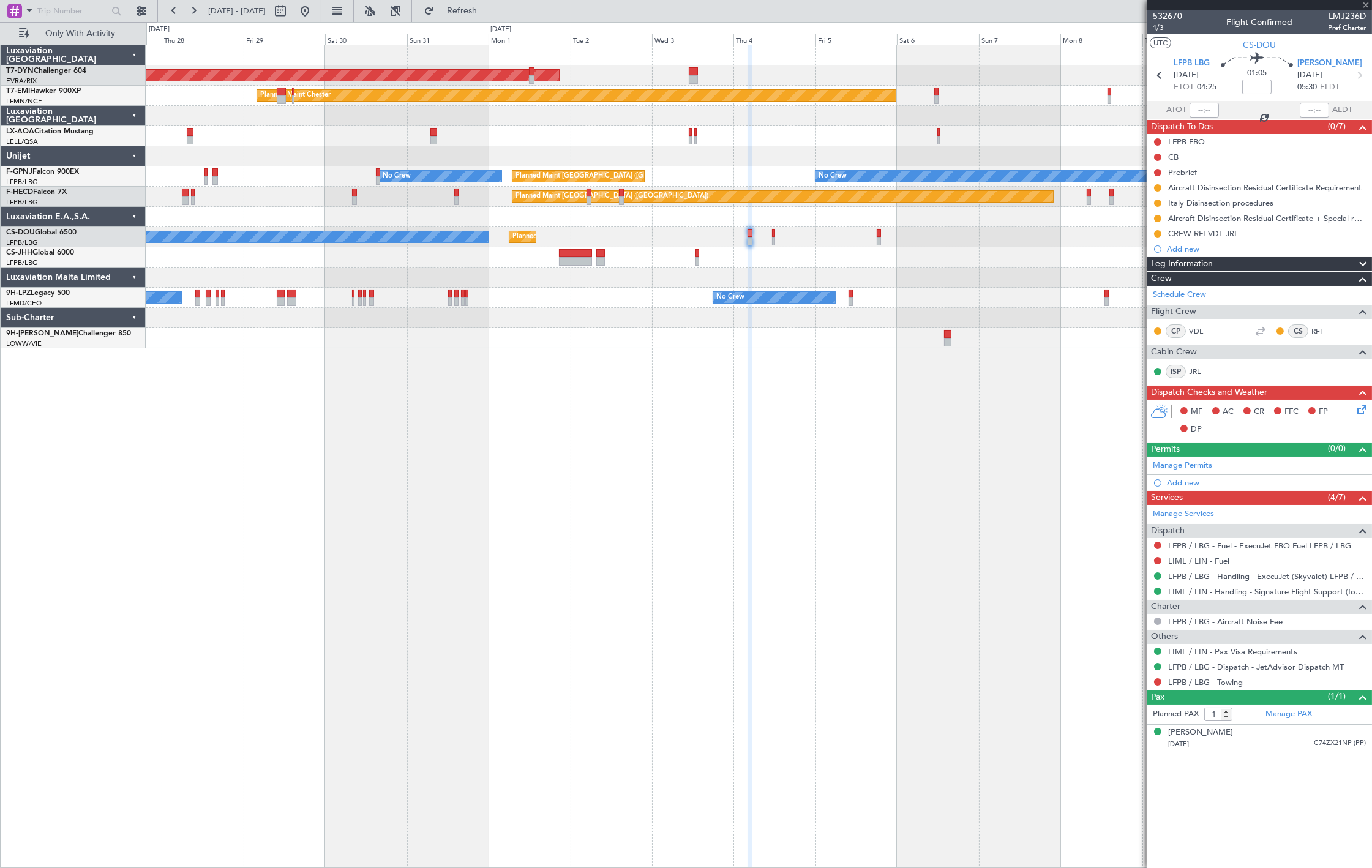
click at [751, 236] on div at bounding box center [750, 234] width 5 height 9
click at [1174, 10] on span "532670" at bounding box center [1168, 16] width 29 height 13
click at [277, 407] on div "AOG Maint Riga (Riga Intl) Planned Maint [PERSON_NAME] No Crew Sabadell No Crew…" at bounding box center [759, 456] width 1226 height 823
click at [315, 12] on button at bounding box center [304, 11] width 20 height 20
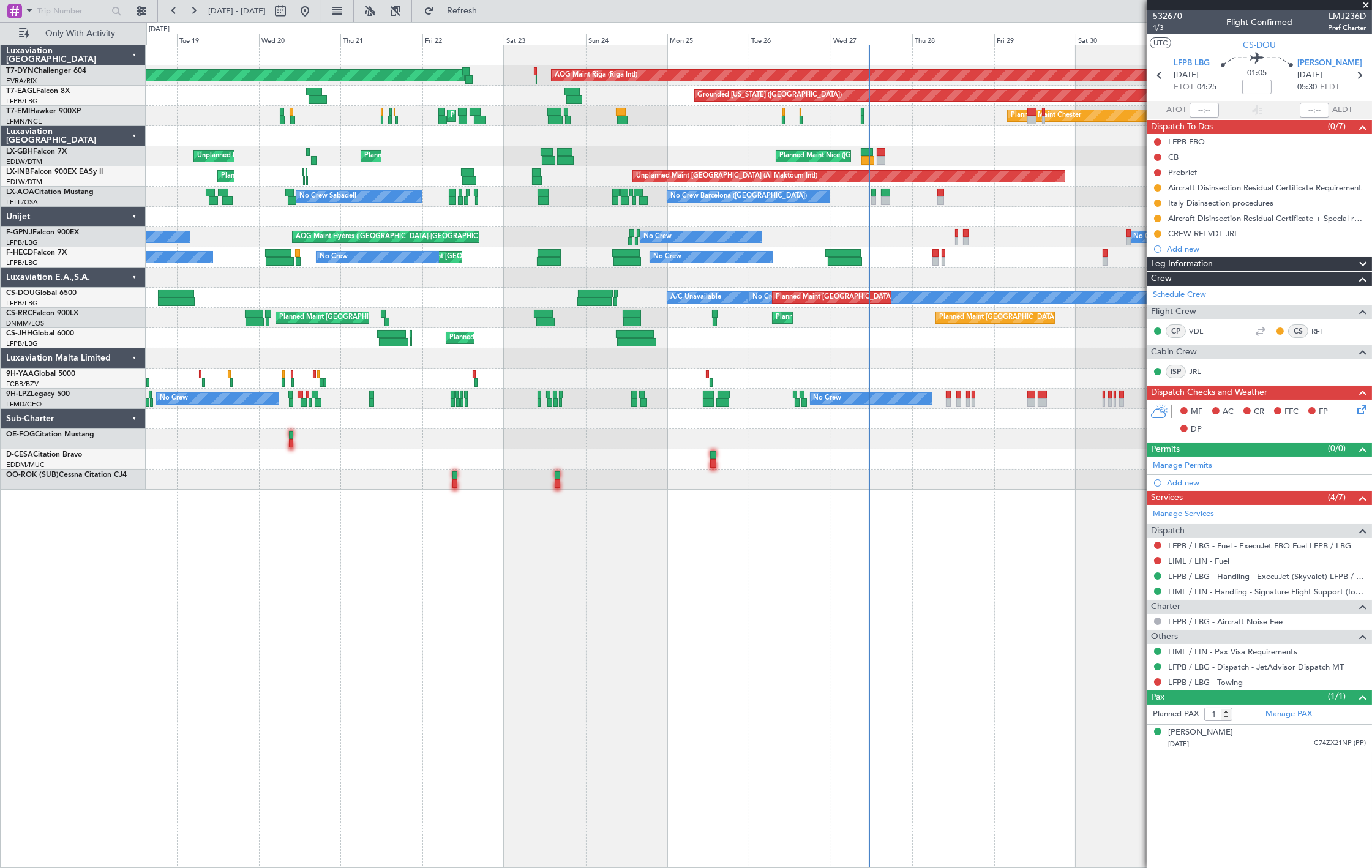
click at [294, 264] on div "Planned Maint [GEOGRAPHIC_DATA] ([GEOGRAPHIC_DATA]) No Crew Planned Maint [GEOG…" at bounding box center [759, 258] width 1225 height 20
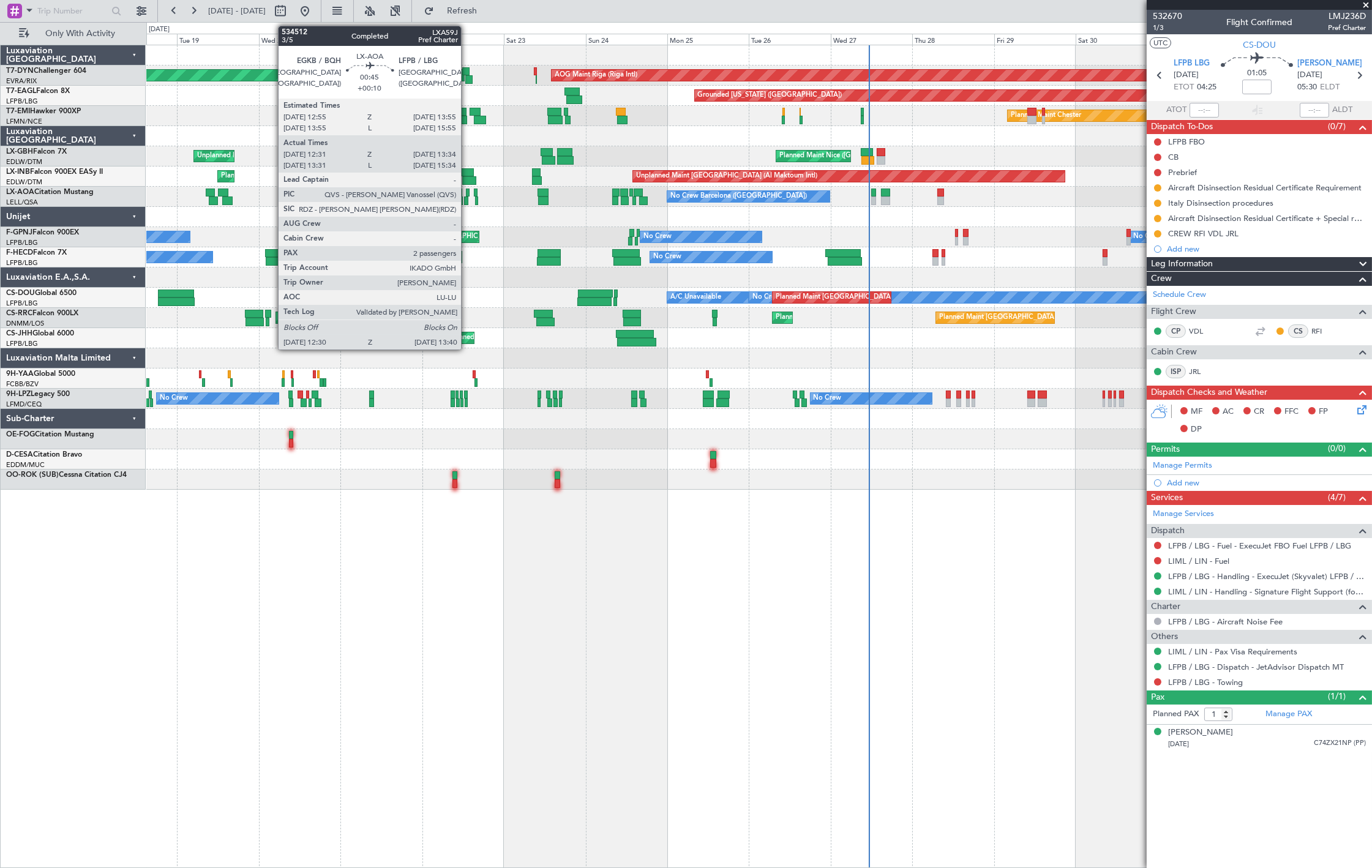
click at [467, 197] on div at bounding box center [467, 201] width 4 height 9
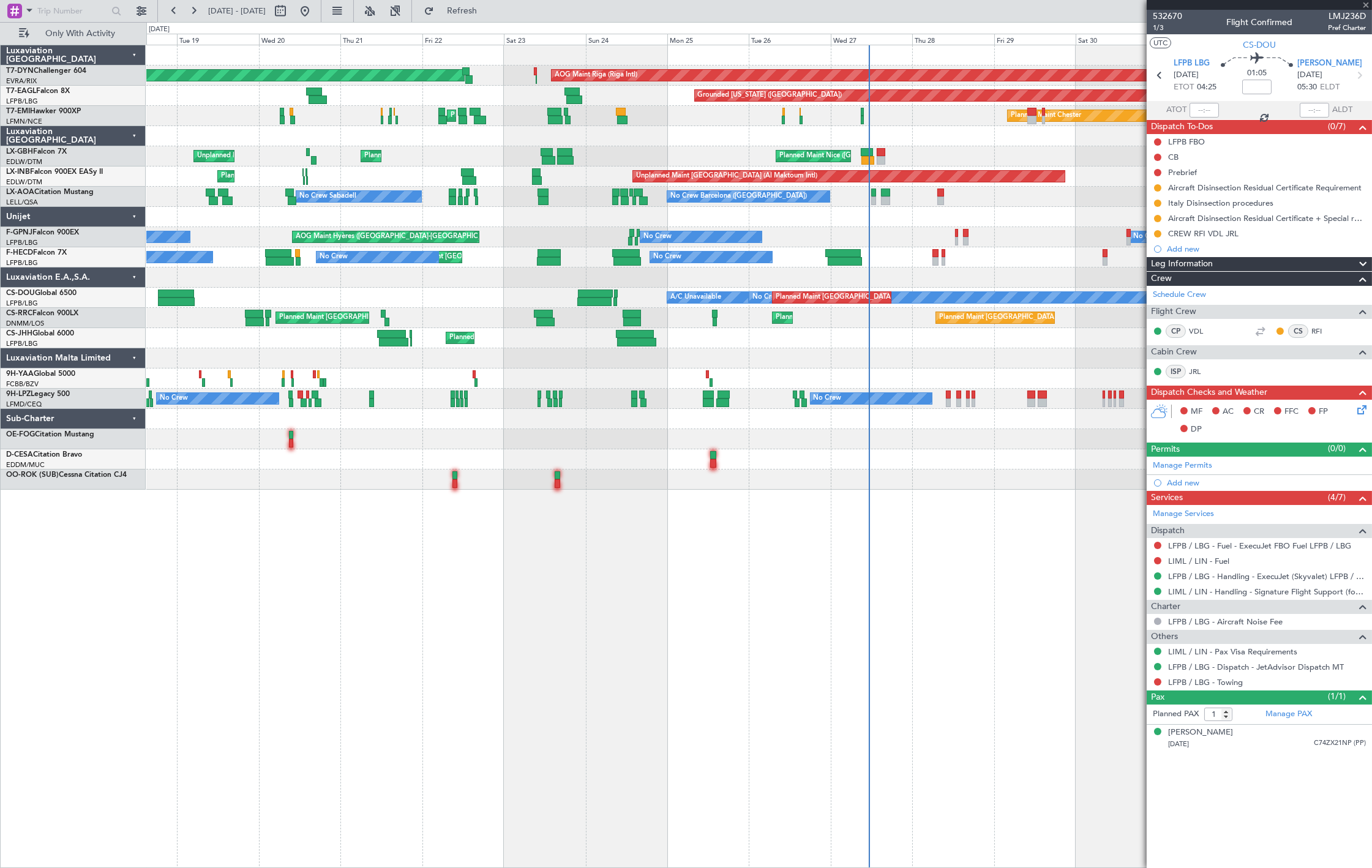
type input "+00:10"
type input "12:41"
type input "13:29"
type input "2"
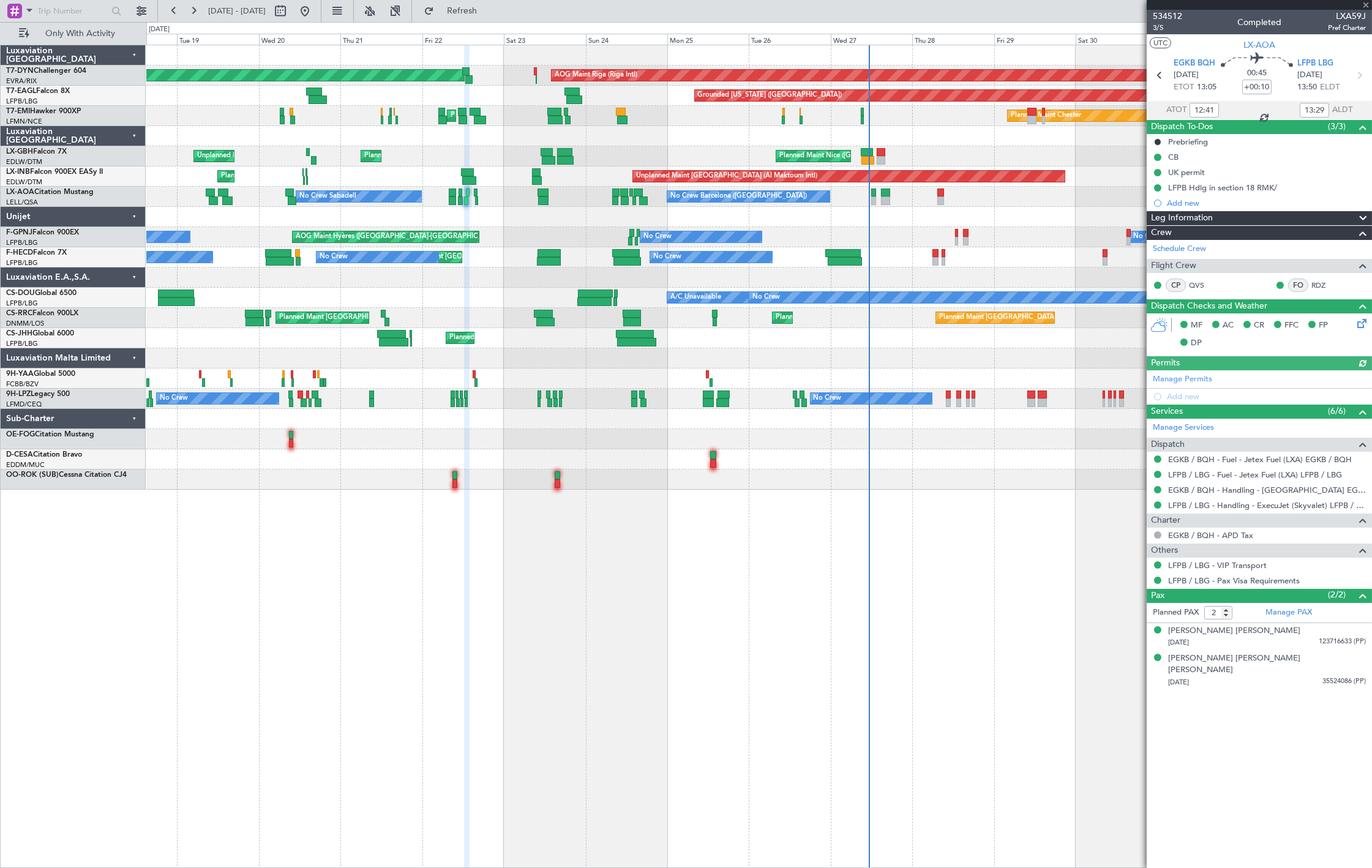
click at [1352, 15] on span "LXA59J" at bounding box center [1347, 16] width 38 height 13
copy span "LXA59J"
type input "13:41"
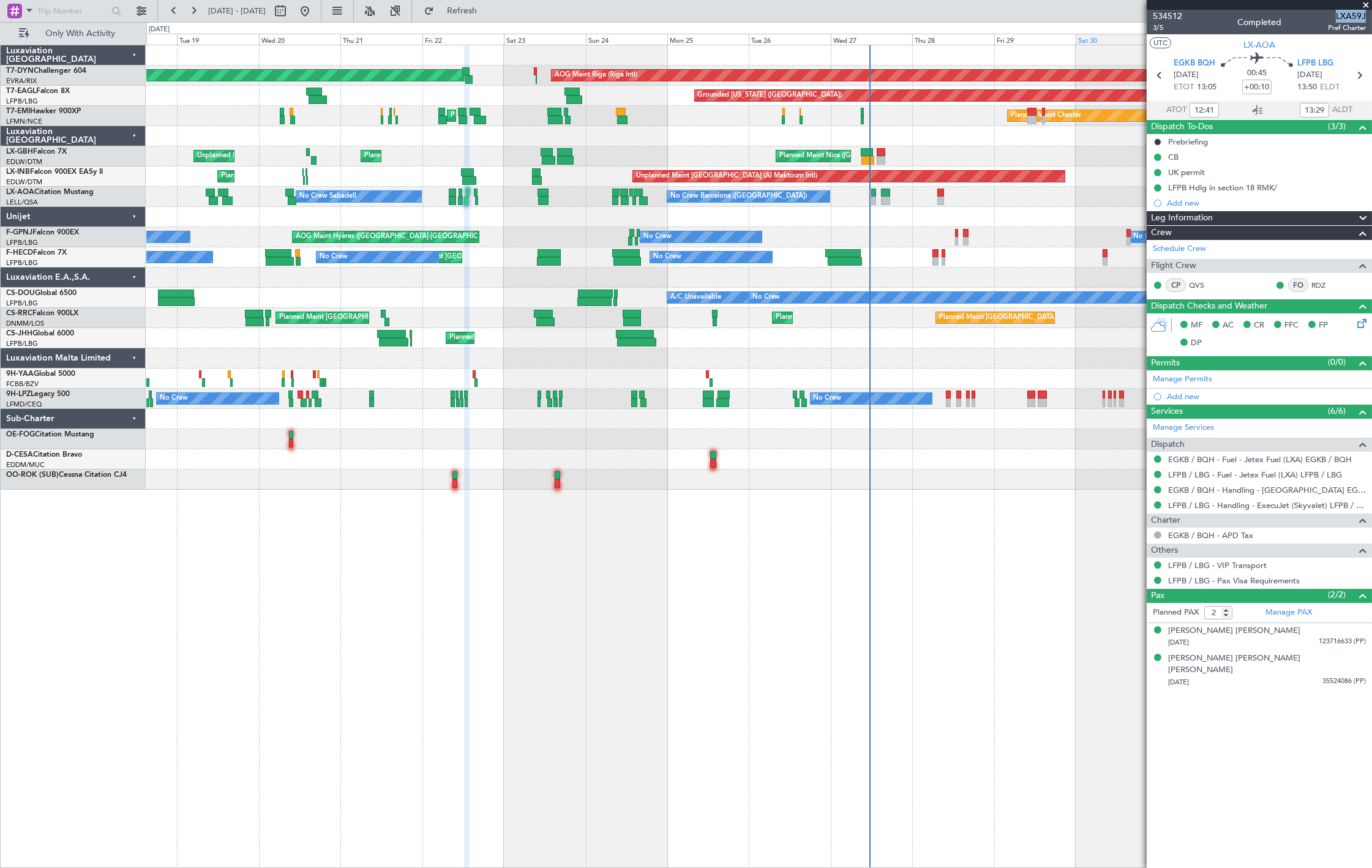
type input "15:29"
type input "12:41"
type input "13:29"
drag, startPoint x: 343, startPoint y: 7, endPoint x: 353, endPoint y: 11, distance: 10.8
click at [315, 7] on button at bounding box center [304, 11] width 20 height 20
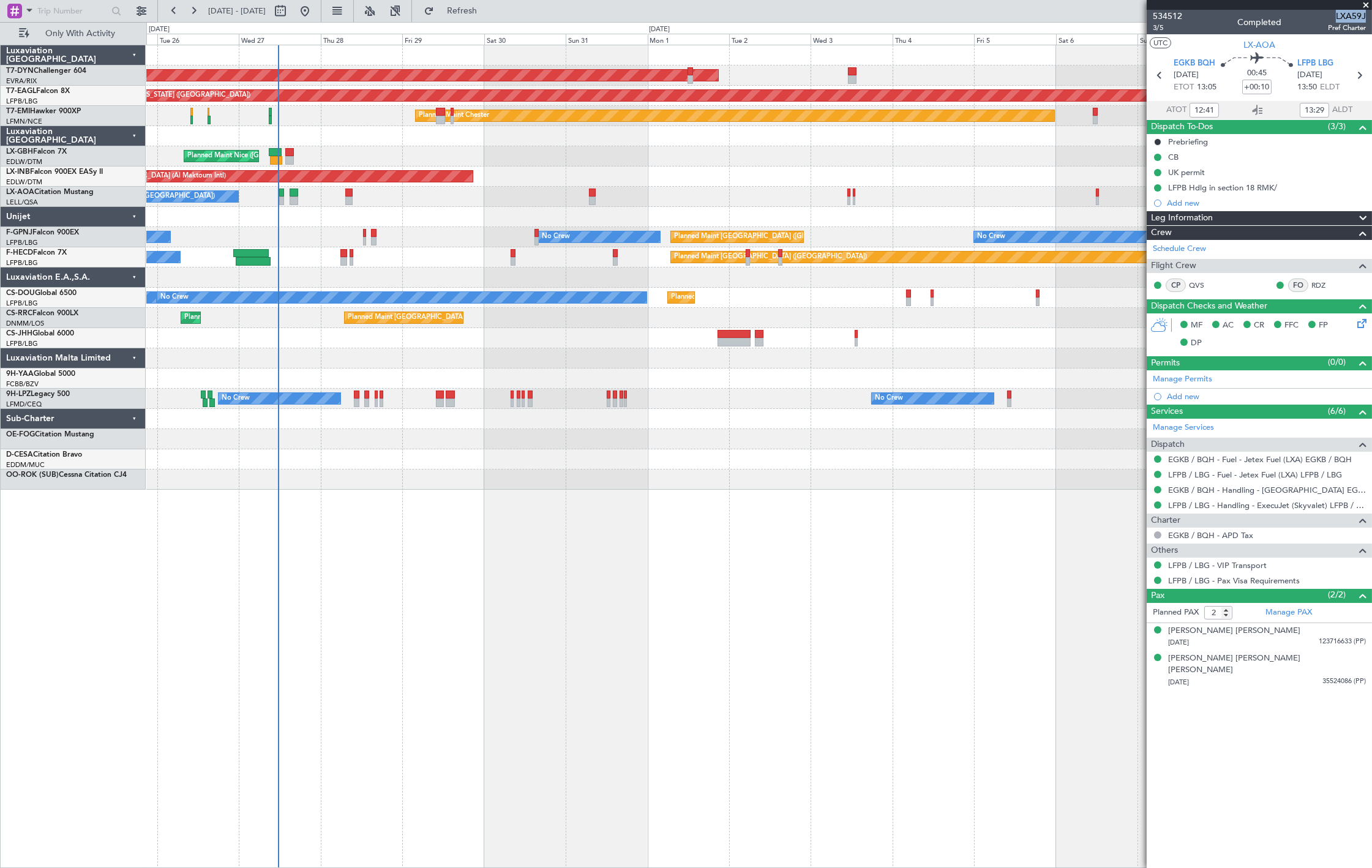
click at [486, 270] on div "AOG Maint Riga (Riga Intl) Planned Maint [GEOGRAPHIC_DATA]-[GEOGRAPHIC_DATA] Gr…" at bounding box center [759, 267] width 1225 height 445
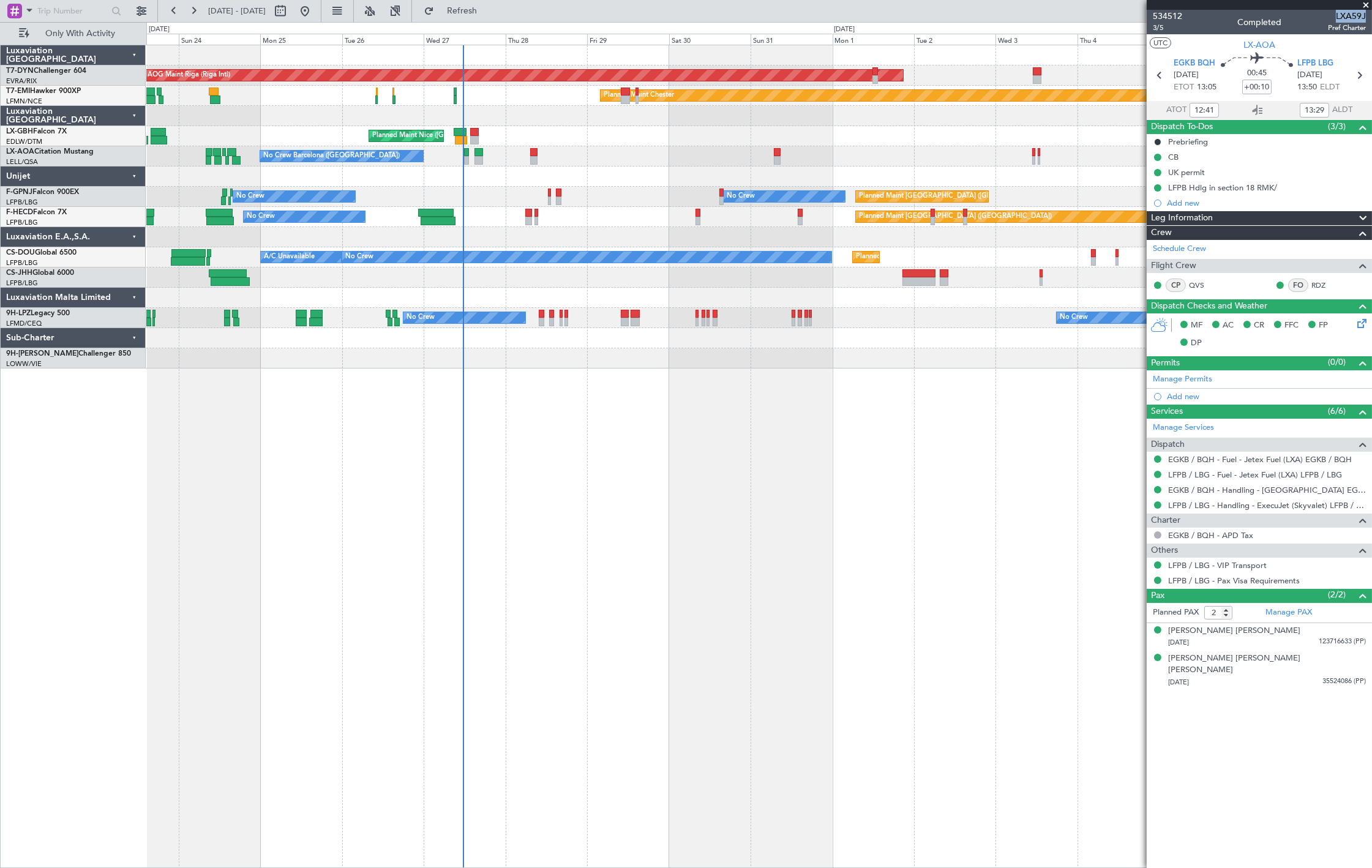
click at [832, 311] on div "AOG Maint Riga (Riga Intl) Planned Maint [GEOGRAPHIC_DATA]-[GEOGRAPHIC_DATA] Pl…" at bounding box center [759, 207] width 1225 height 323
